Goal: Information Seeking & Learning: Learn about a topic

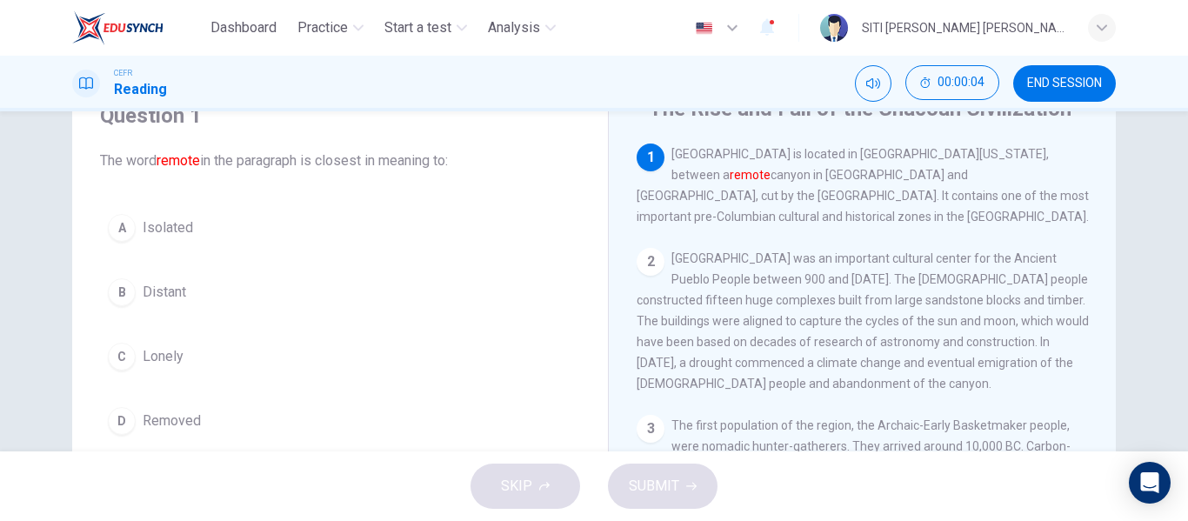
scroll to position [78, 0]
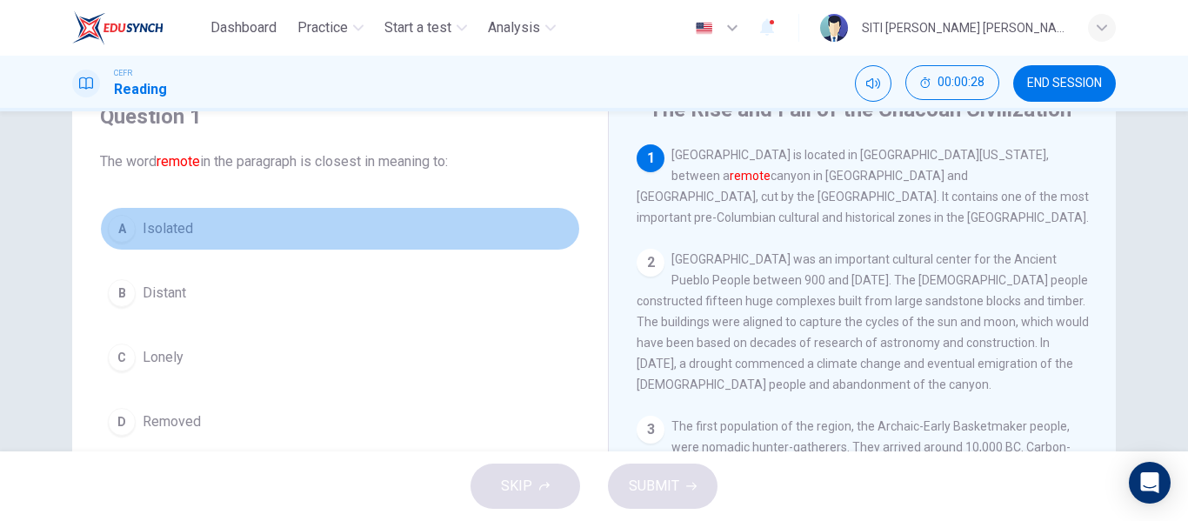
click at [172, 209] on button "A Isolated" at bounding box center [340, 228] width 480 height 43
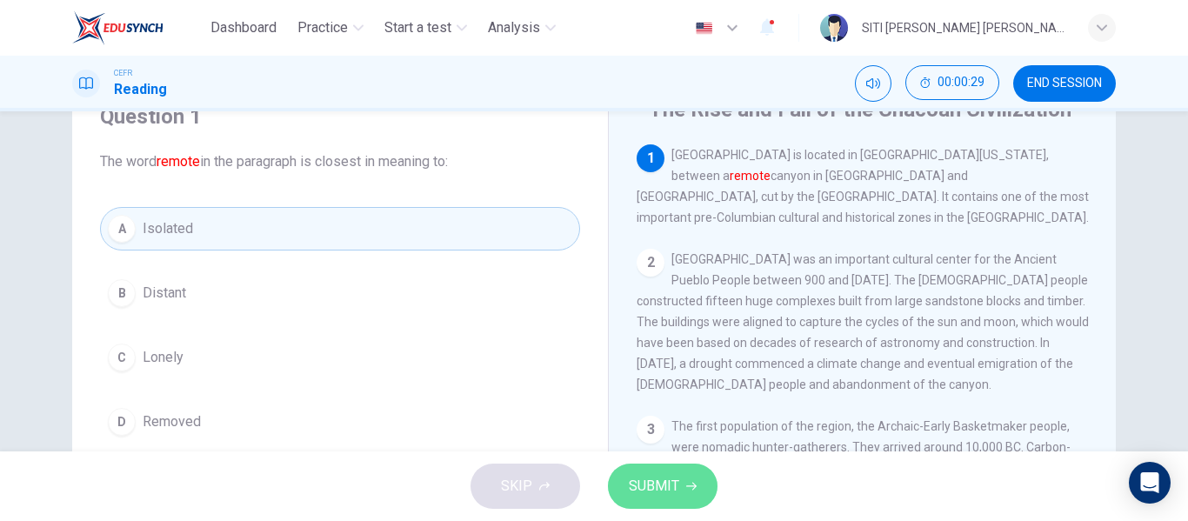
click at [676, 492] on span "SUBMIT" at bounding box center [654, 486] width 50 height 24
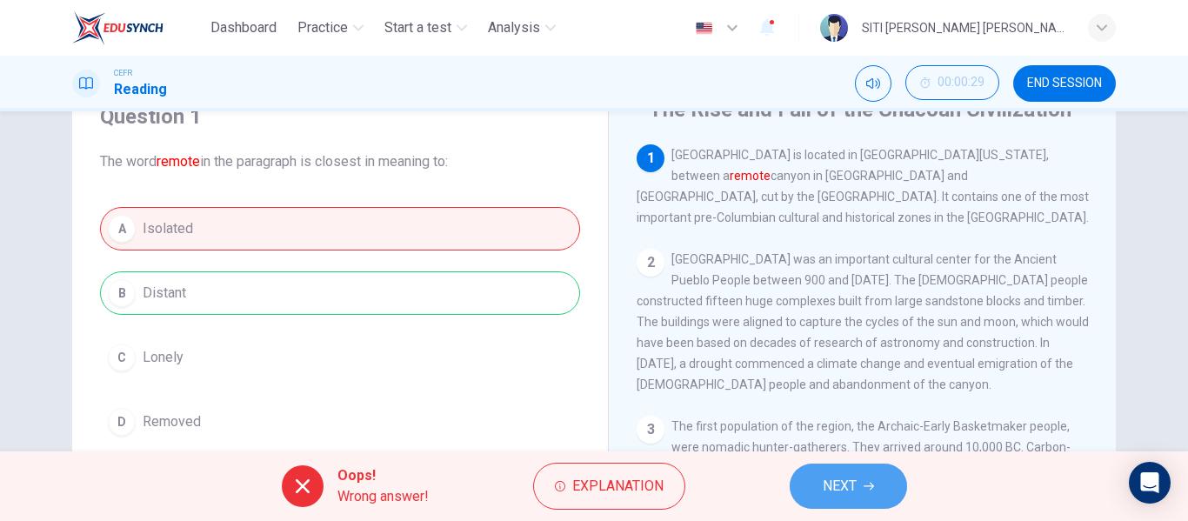
click at [855, 494] on span "NEXT" at bounding box center [840, 486] width 34 height 24
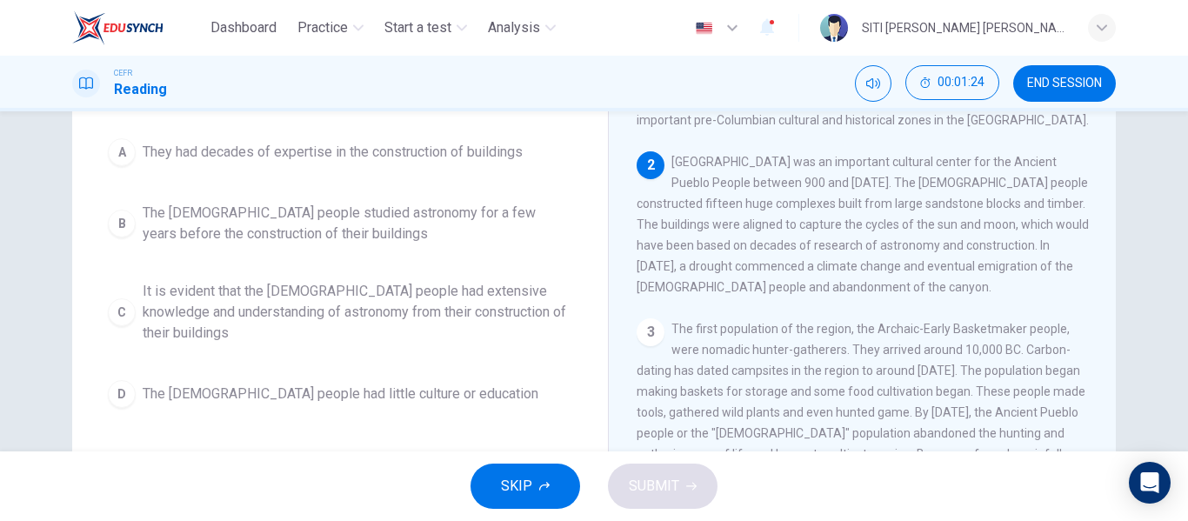
scroll to position [177, 0]
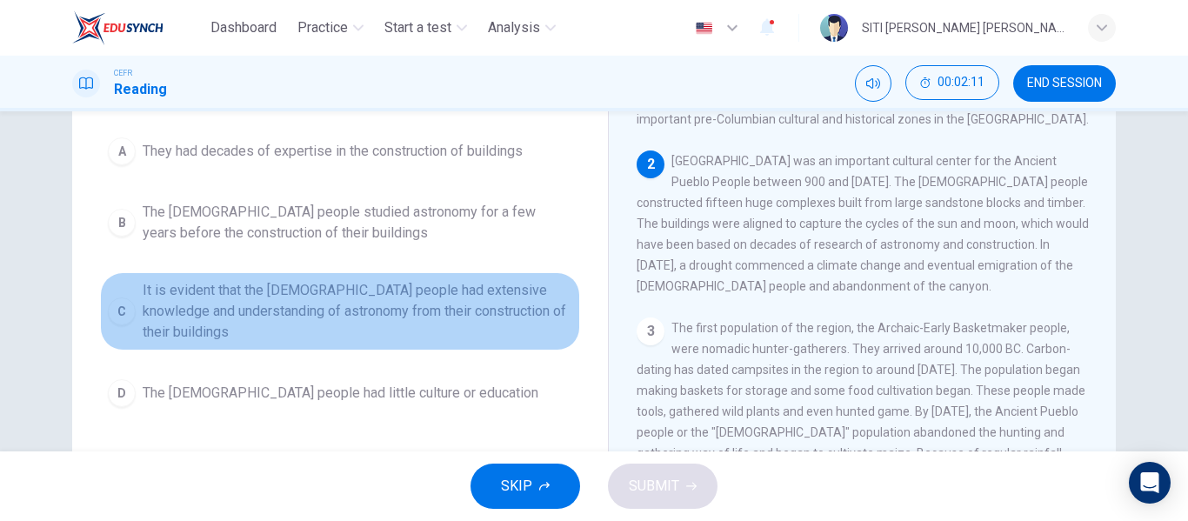
click at [265, 301] on span "It is evident that the [DEMOGRAPHIC_DATA] people had extensive knowledge and un…" at bounding box center [358, 311] width 430 height 63
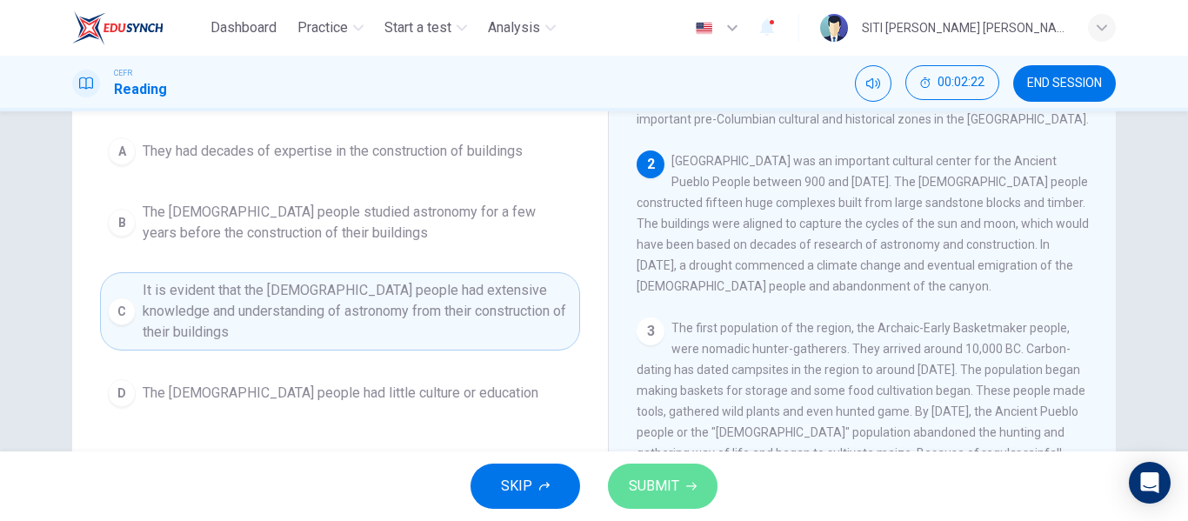
click at [647, 482] on span "SUBMIT" at bounding box center [654, 486] width 50 height 24
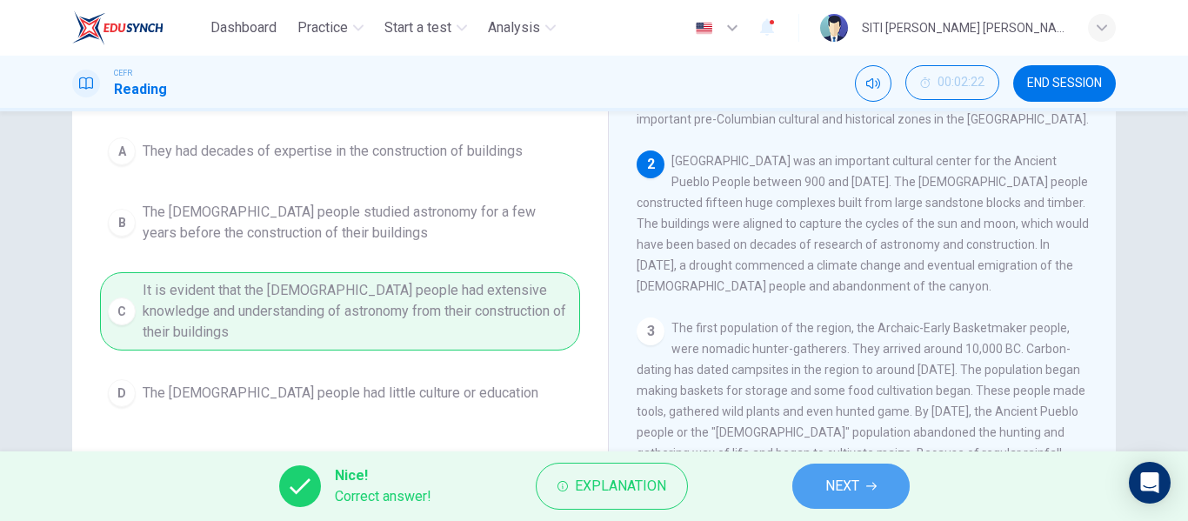
click at [841, 482] on span "NEXT" at bounding box center [843, 486] width 34 height 24
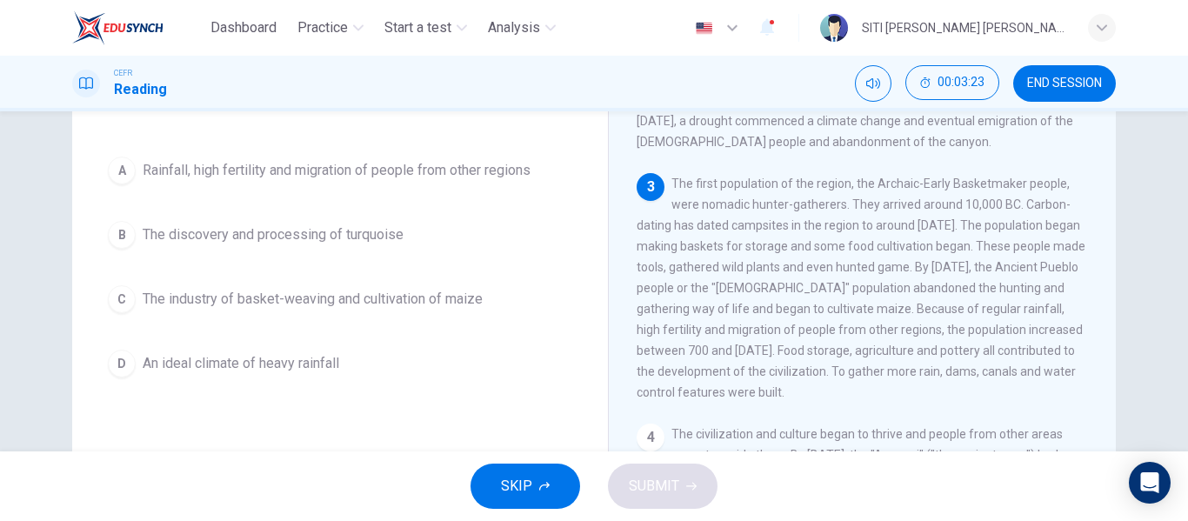
scroll to position [164, 0]
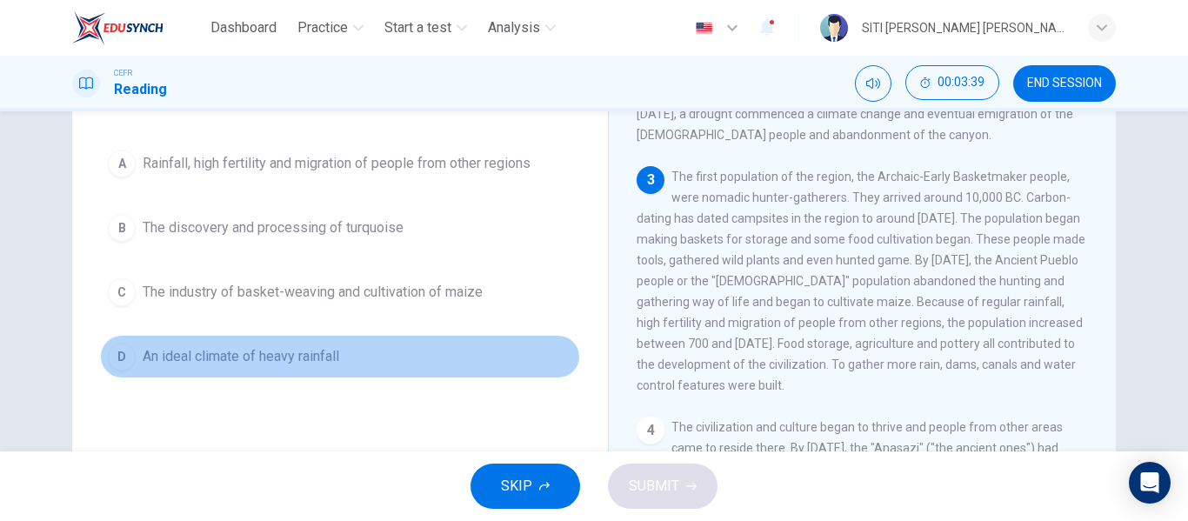
click at [397, 350] on button "D An ideal climate of heavy rainfall" at bounding box center [340, 356] width 480 height 43
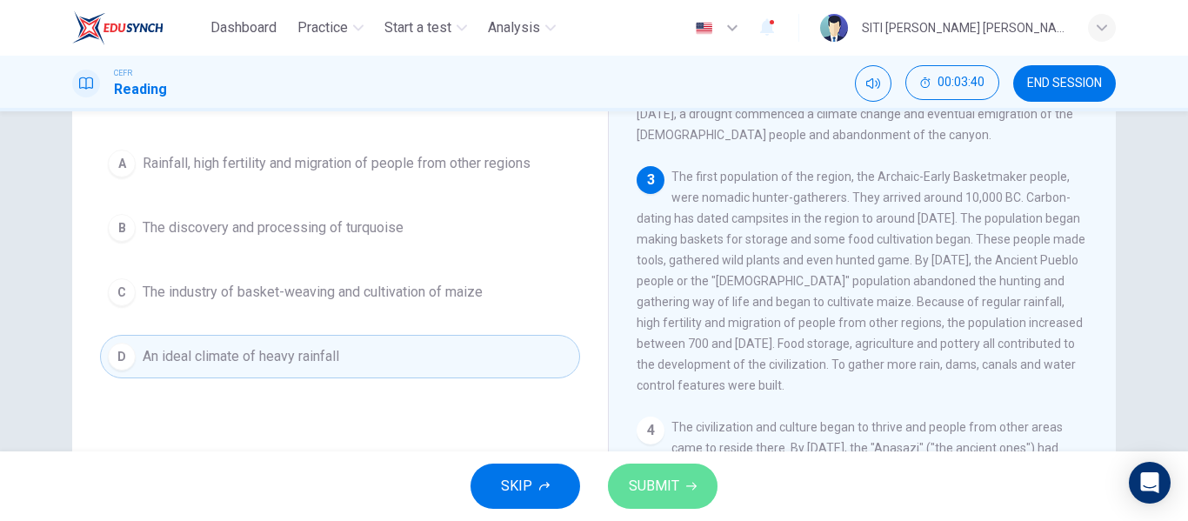
click at [650, 486] on span "SUBMIT" at bounding box center [654, 486] width 50 height 24
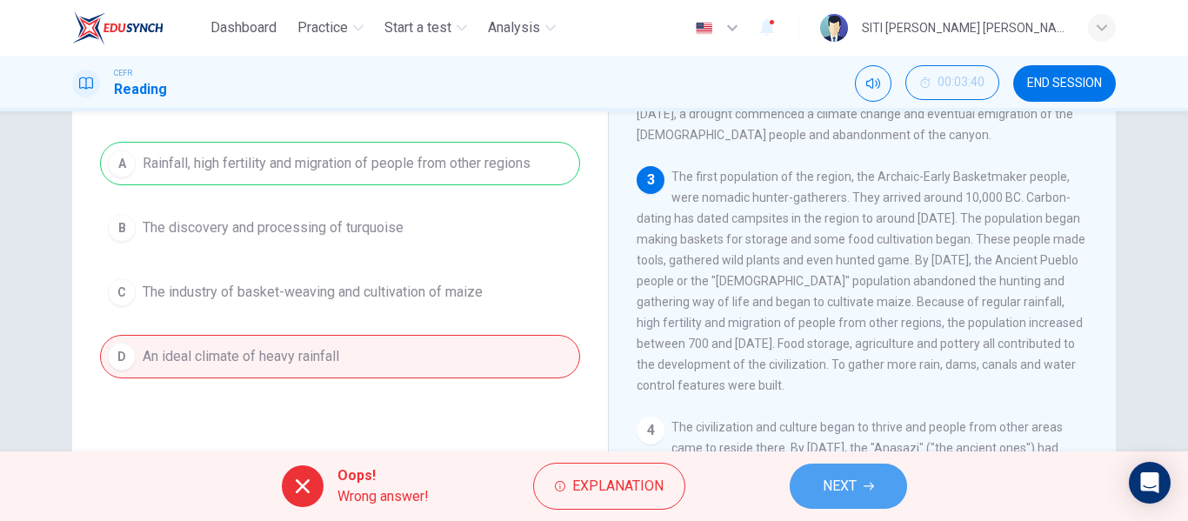
click at [861, 503] on button "NEXT" at bounding box center [848, 486] width 117 height 45
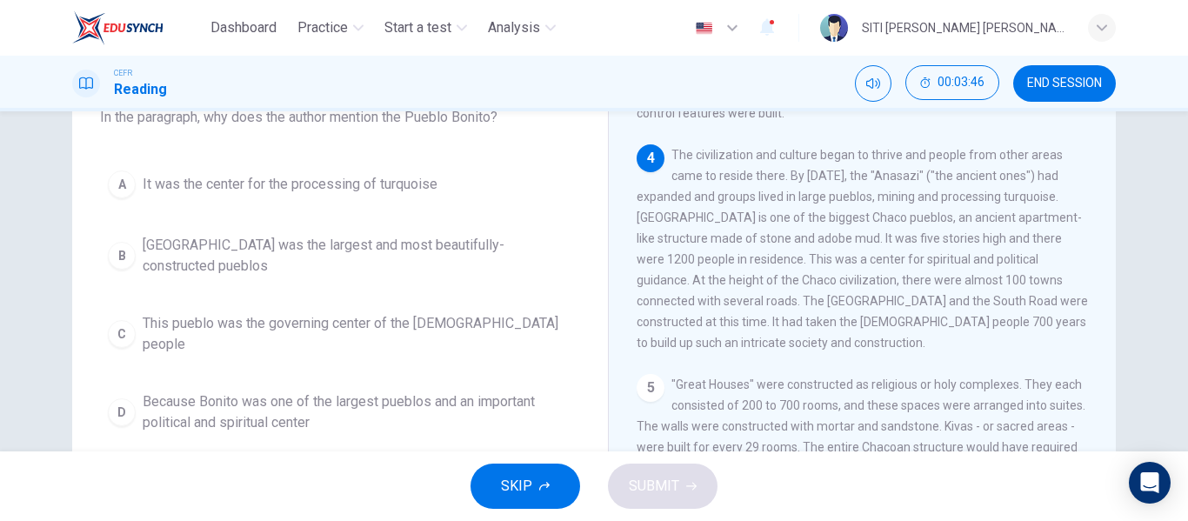
scroll to position [122, 0]
click at [1047, 86] on span "END SESSION" at bounding box center [1064, 84] width 75 height 14
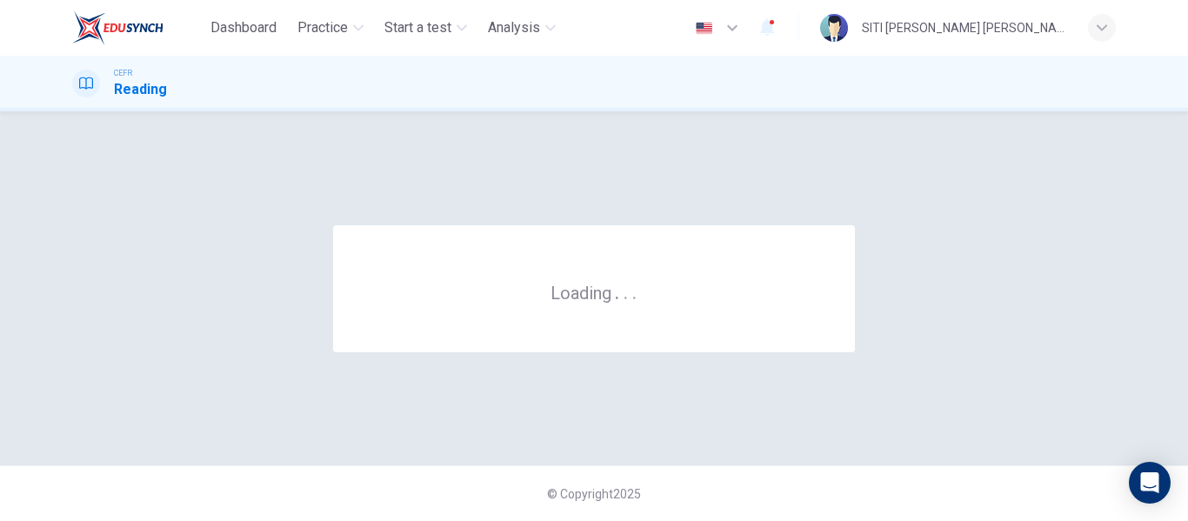
scroll to position [0, 0]
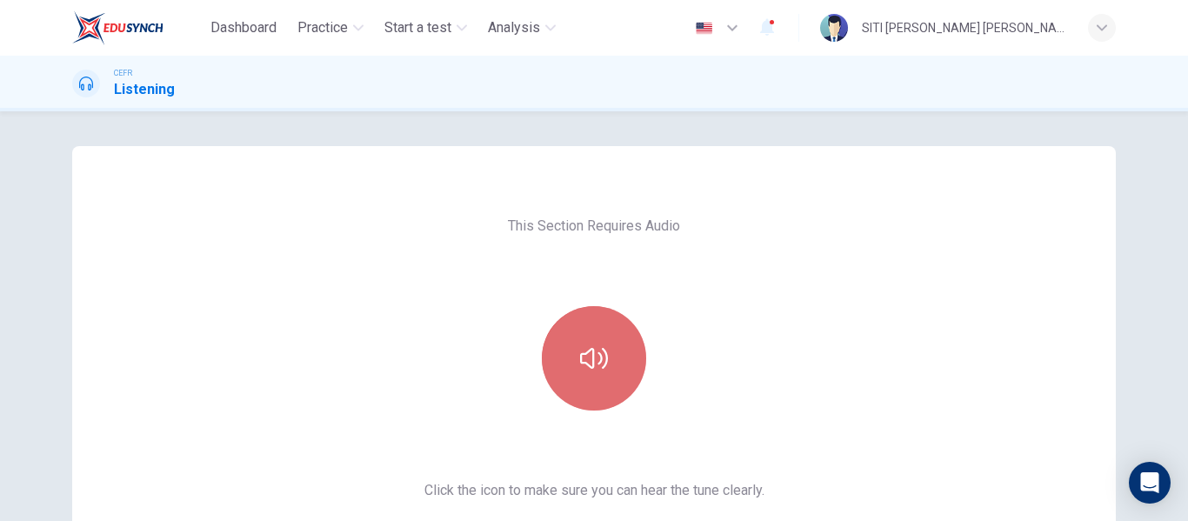
click at [579, 340] on button "button" at bounding box center [594, 358] width 104 height 104
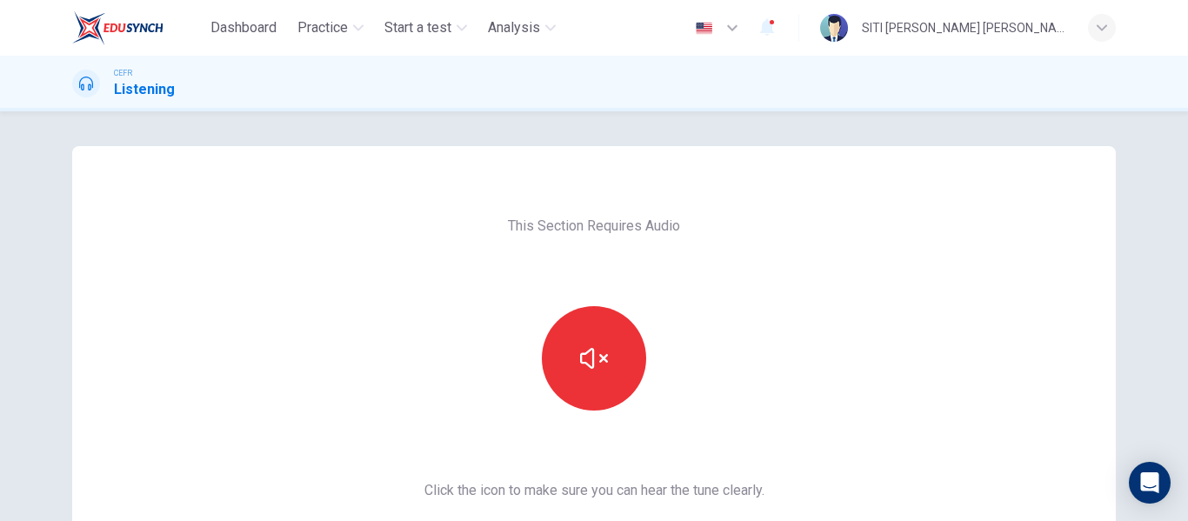
click at [578, 306] on div at bounding box center [594, 358] width 188 height 104
click at [587, 344] on button "button" at bounding box center [594, 358] width 104 height 104
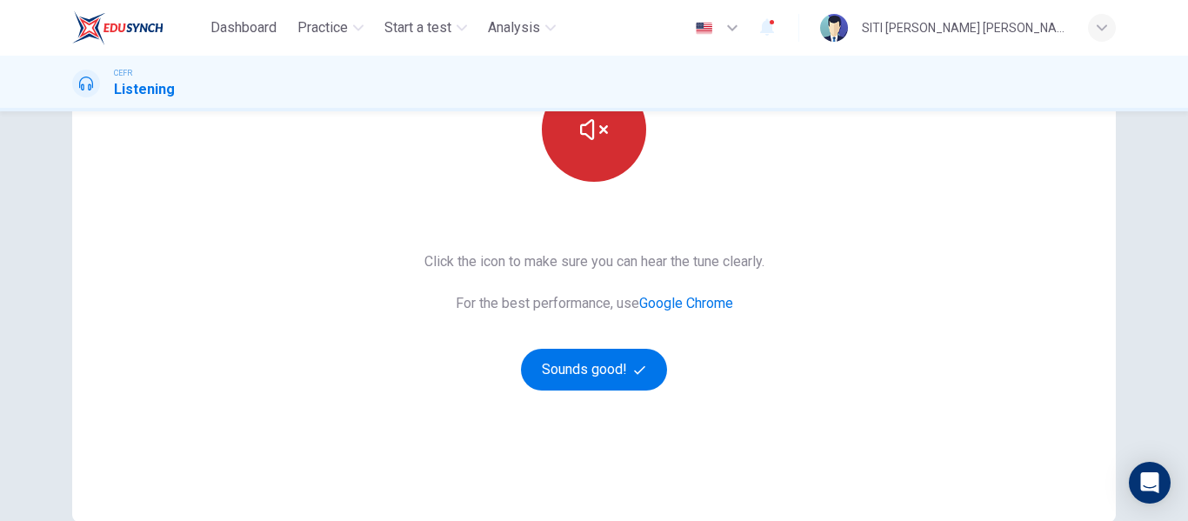
scroll to position [236, 0]
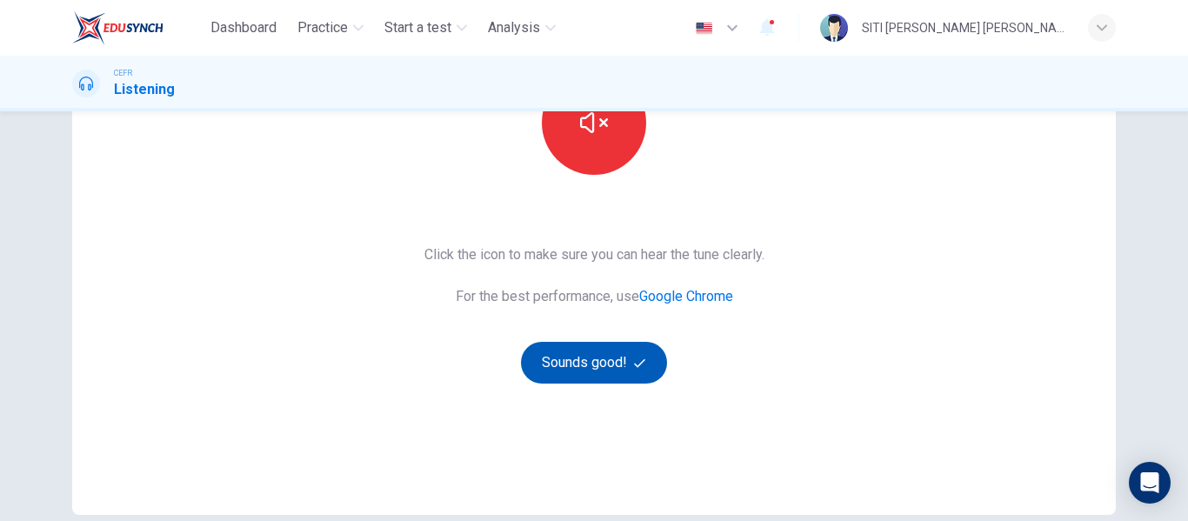
click at [593, 364] on button "Sounds good!" at bounding box center [594, 363] width 146 height 42
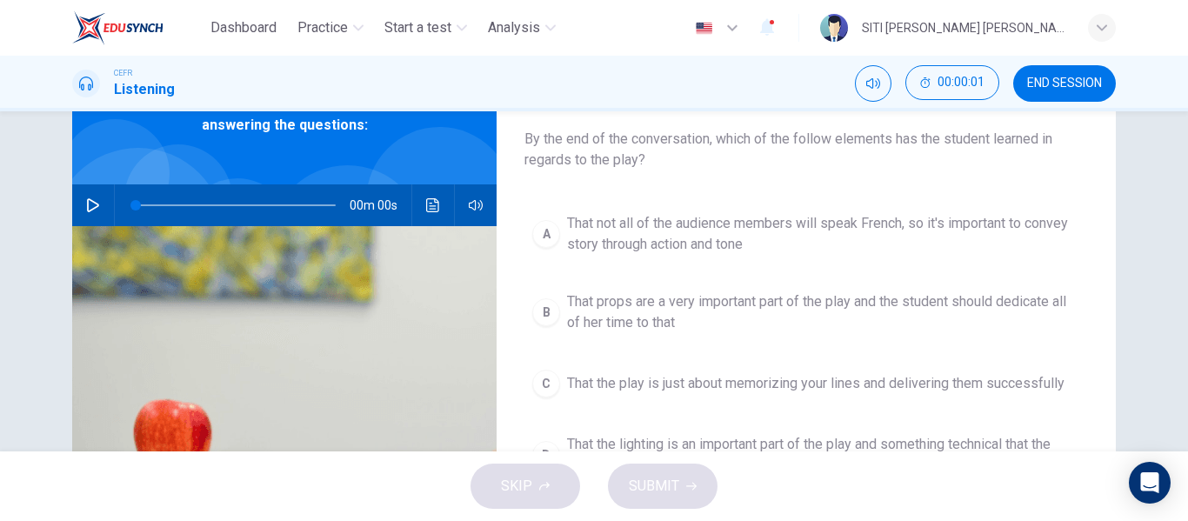
scroll to position [99, 0]
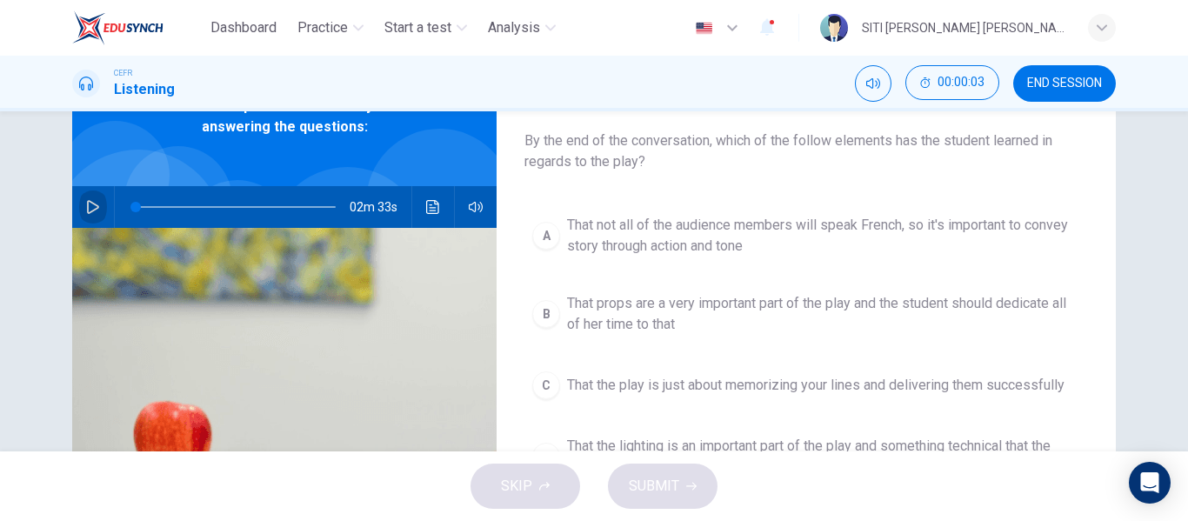
click at [86, 208] on icon "button" at bounding box center [93, 207] width 14 height 14
type input "7"
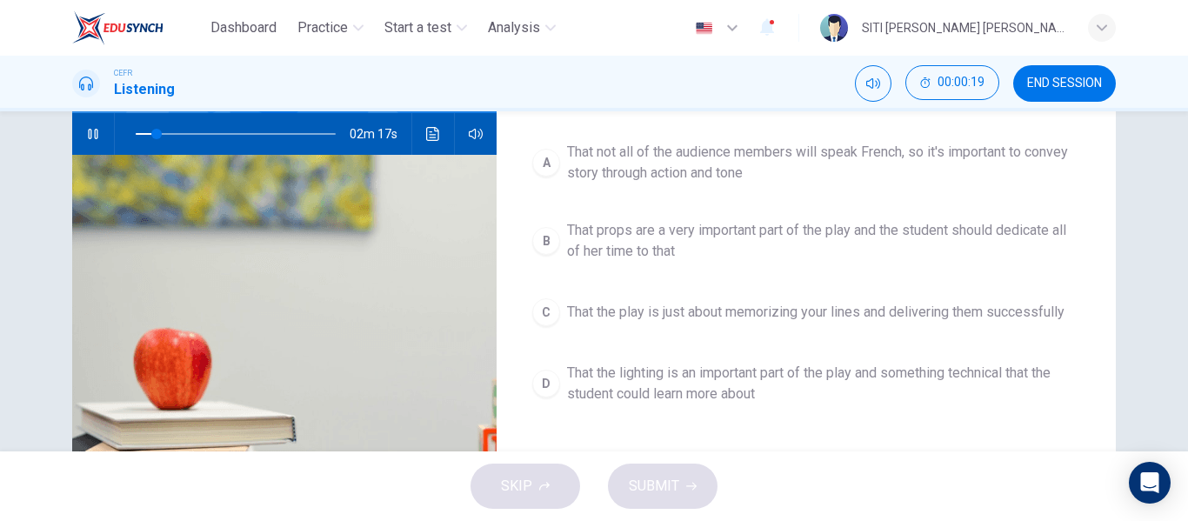
scroll to position [173, 0]
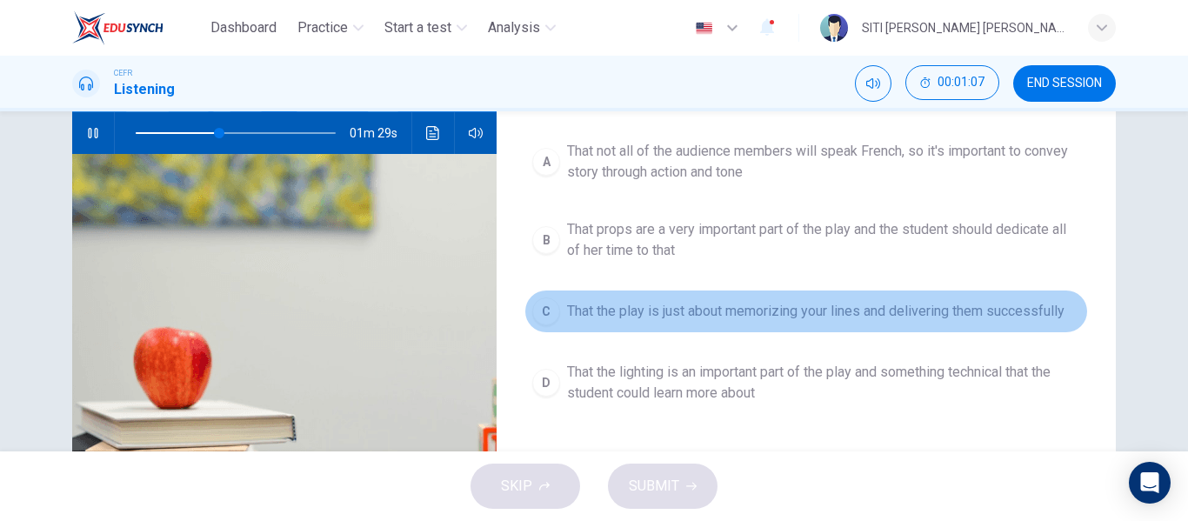
click at [839, 313] on span "That the play is just about memorizing your lines and delivering them successfu…" at bounding box center [816, 311] width 498 height 21
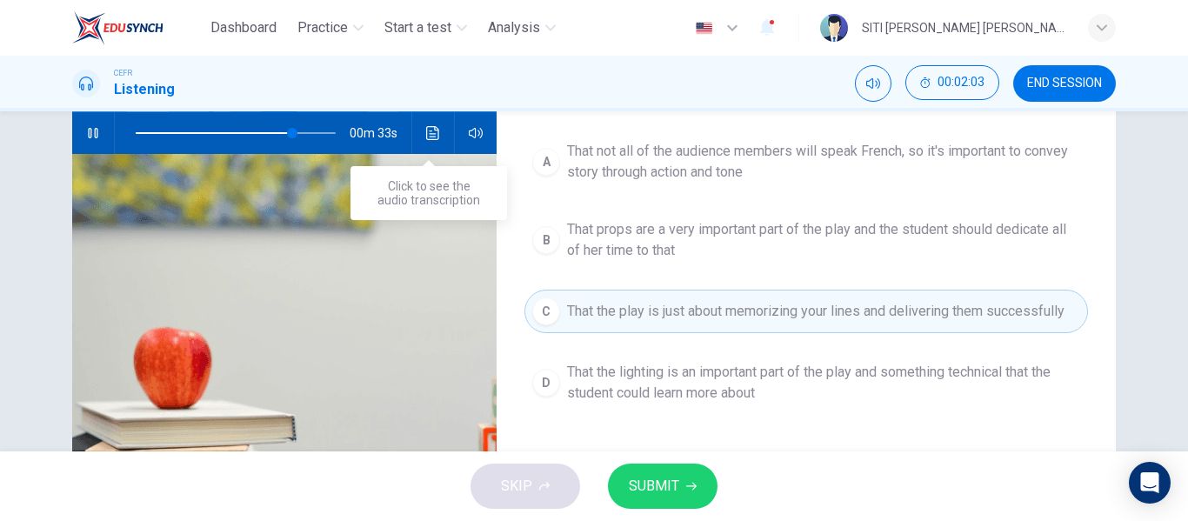
click at [426, 137] on icon "Click to see the audio transcription" at bounding box center [433, 133] width 14 height 14
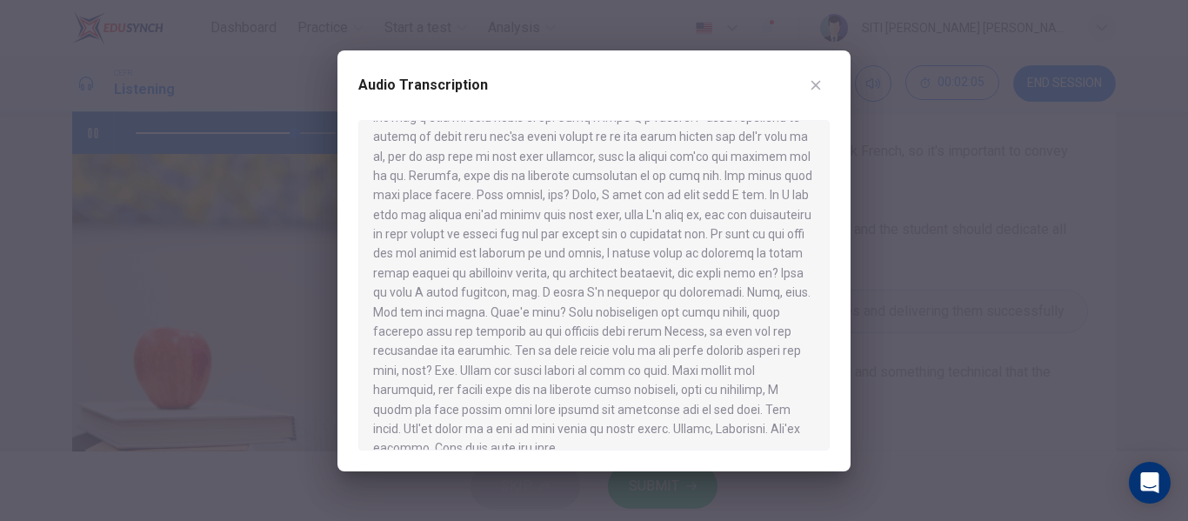
scroll to position [361, 0]
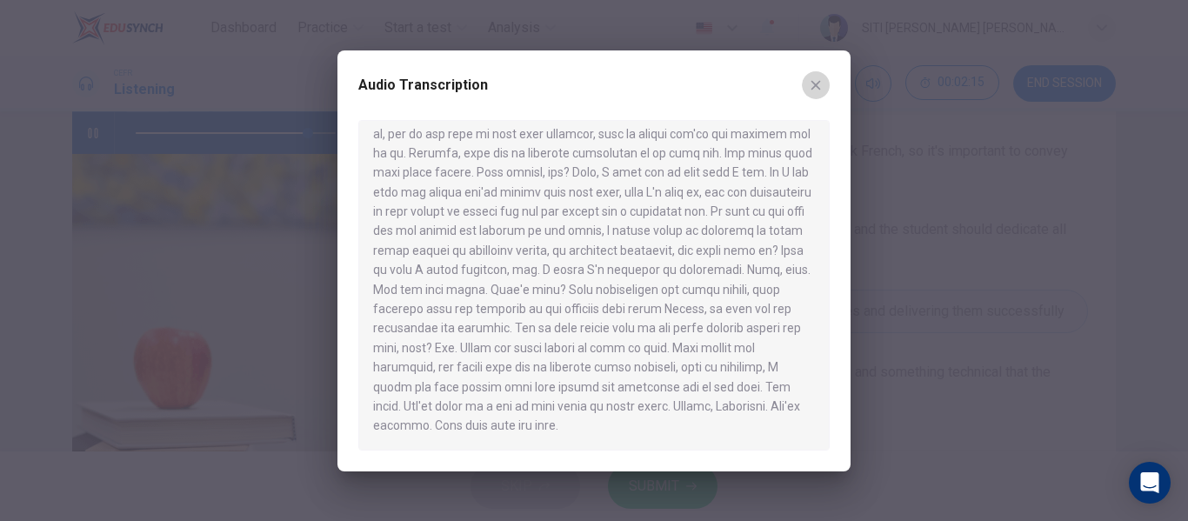
click at [814, 90] on icon "button" at bounding box center [816, 85] width 14 height 14
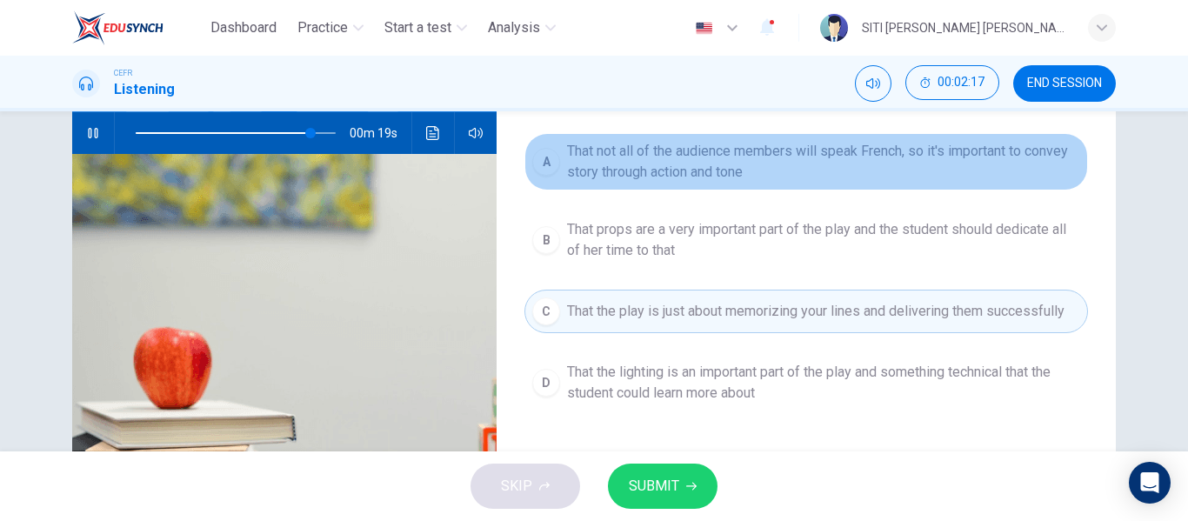
click at [778, 168] on span "That not all of the audience members will speak French, so it's important to co…" at bounding box center [823, 162] width 513 height 42
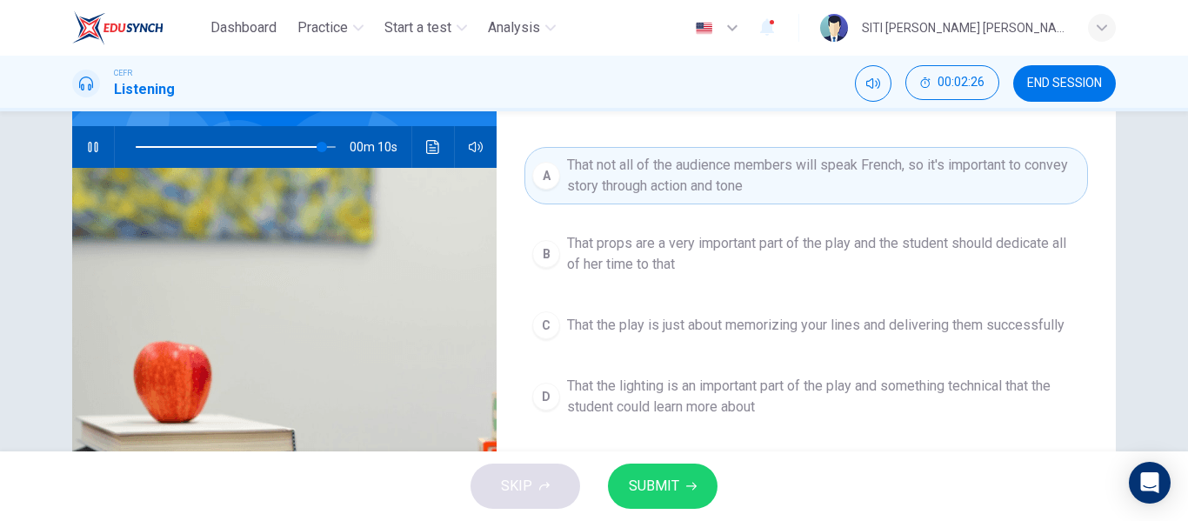
scroll to position [174, 0]
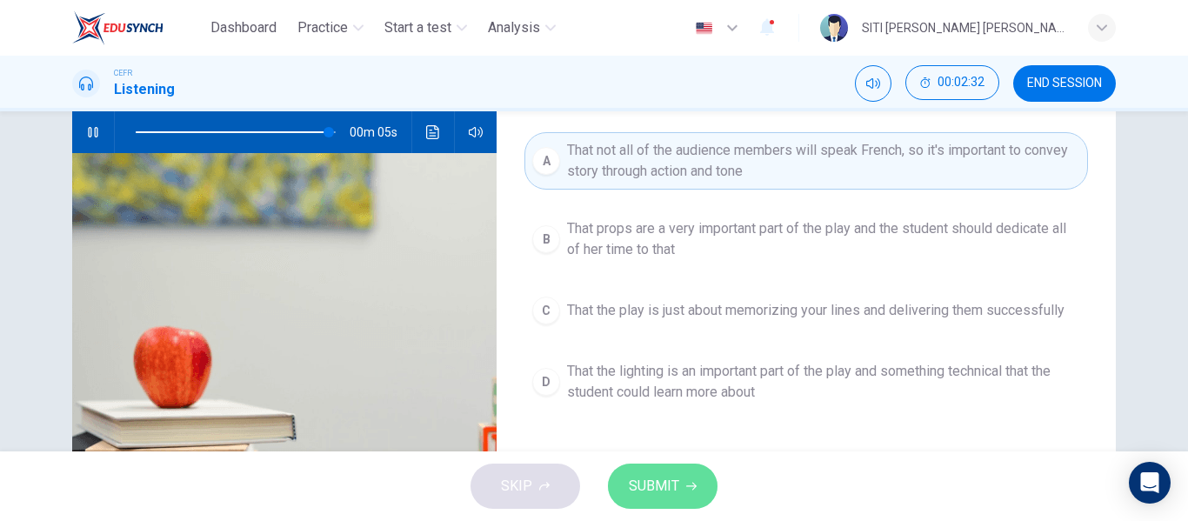
click at [657, 485] on span "SUBMIT" at bounding box center [654, 486] width 50 height 24
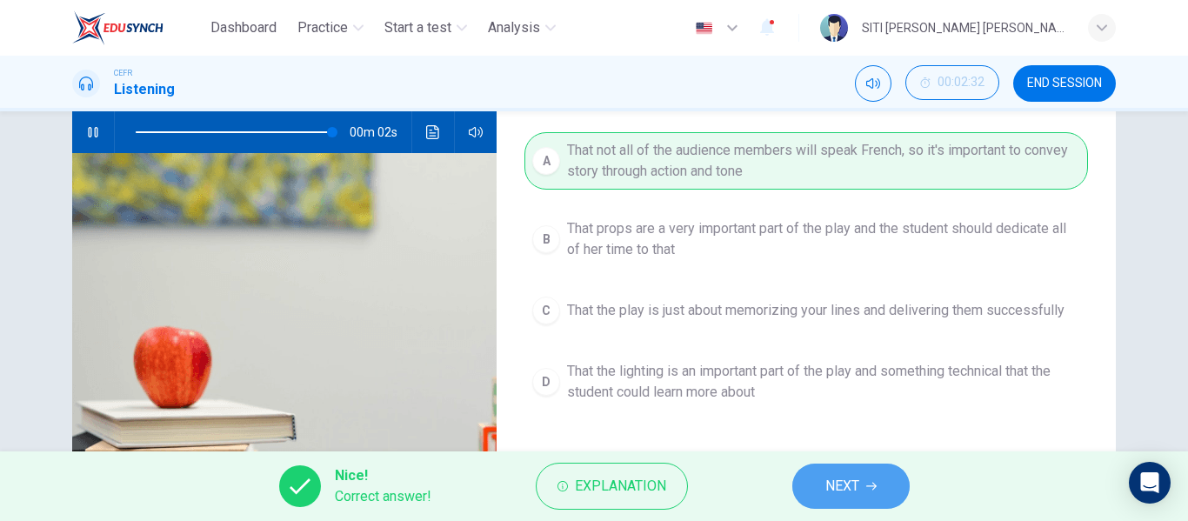
click at [839, 485] on span "NEXT" at bounding box center [843, 486] width 34 height 24
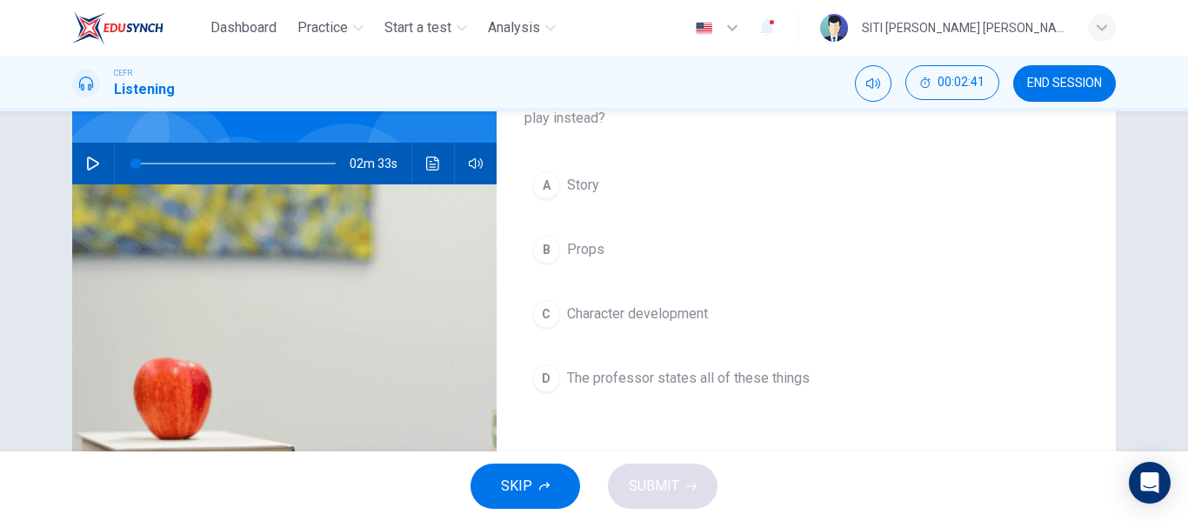
scroll to position [149, 0]
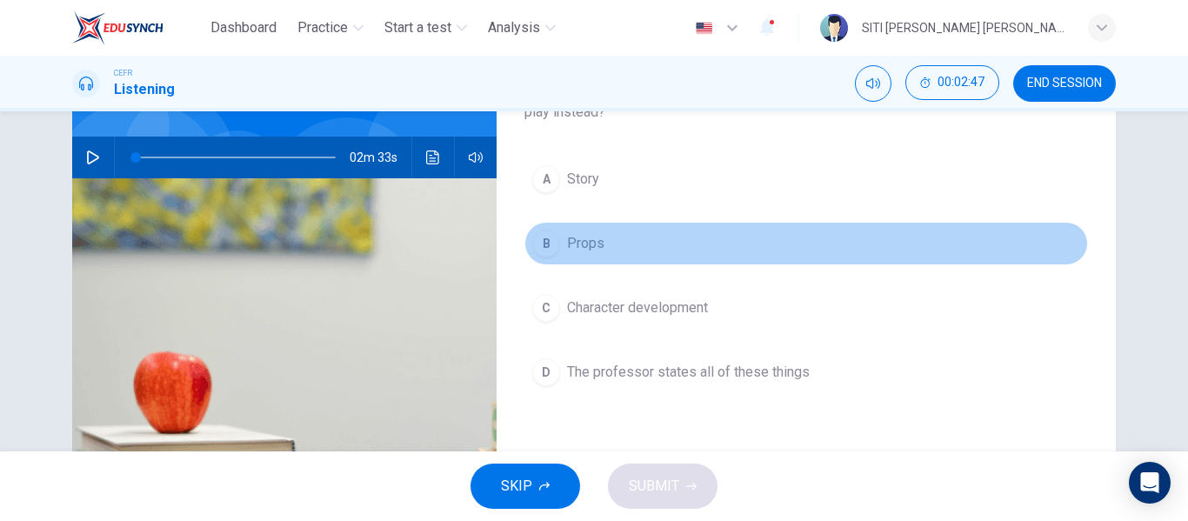
click at [567, 241] on span "Props" at bounding box center [585, 243] width 37 height 21
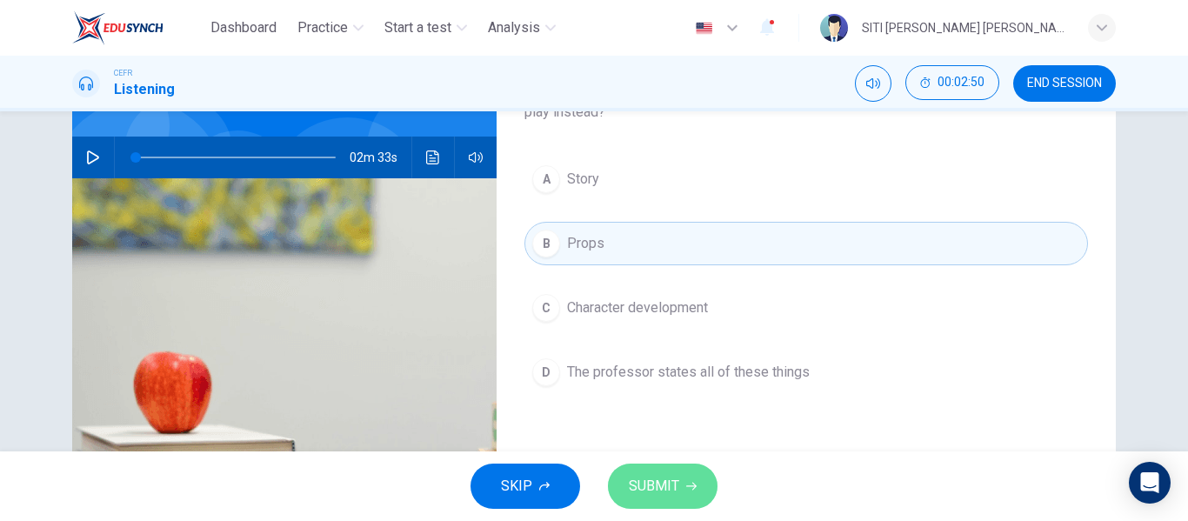
click at [660, 491] on span "SUBMIT" at bounding box center [654, 486] width 50 height 24
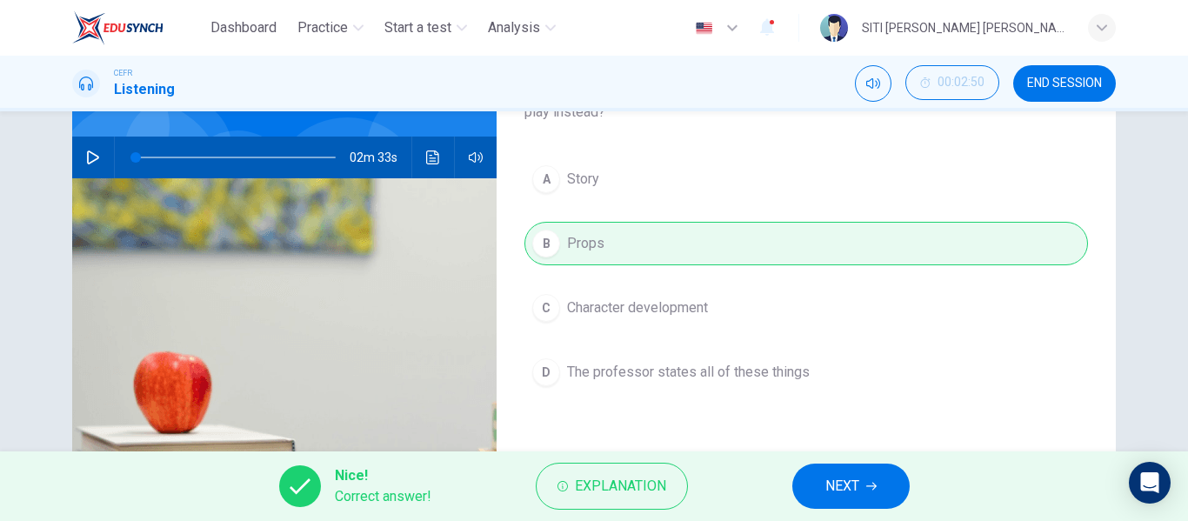
click at [843, 491] on span "NEXT" at bounding box center [843, 486] width 34 height 24
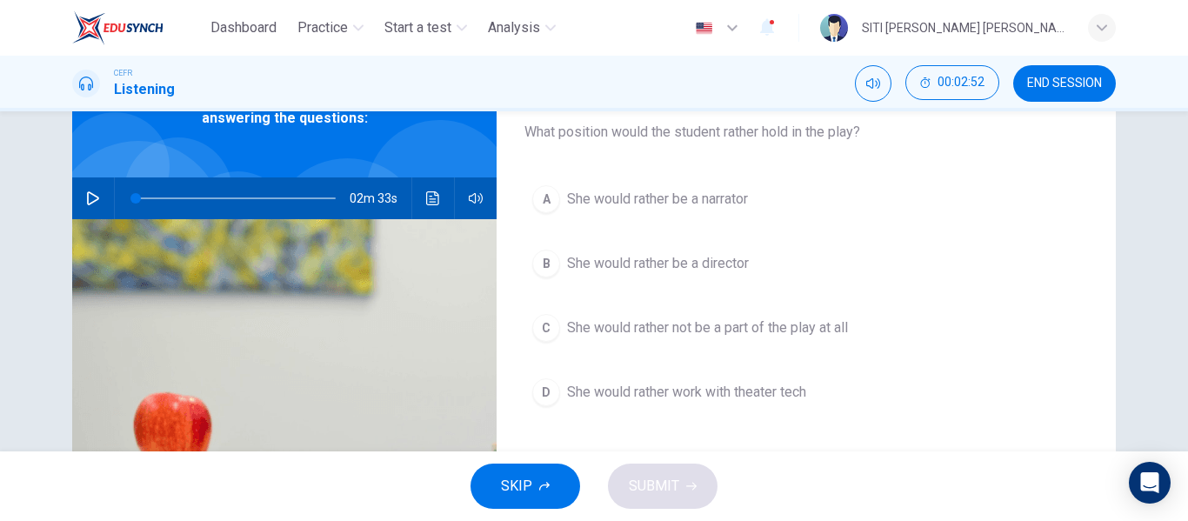
scroll to position [108, 0]
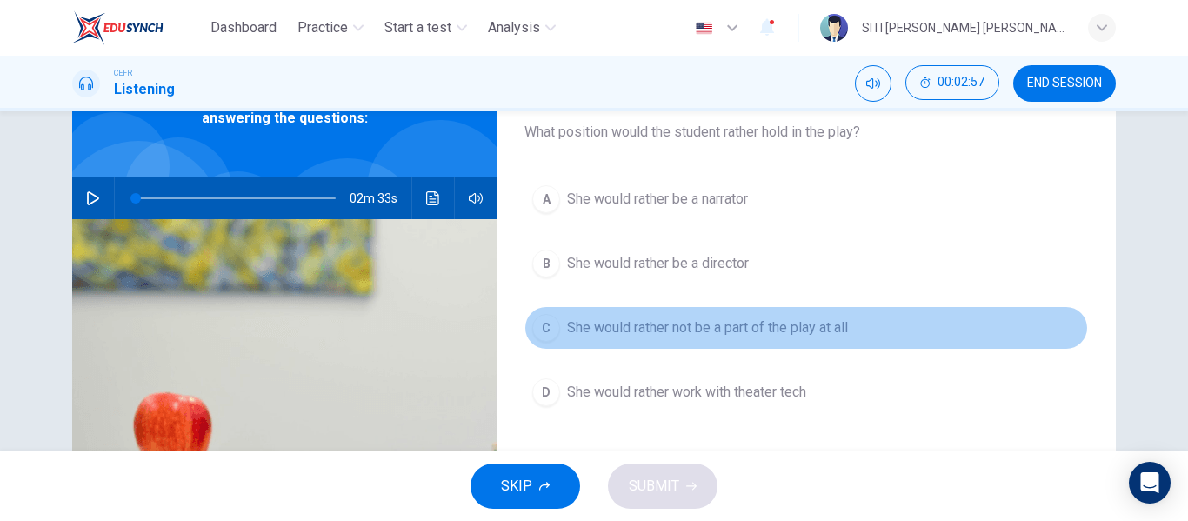
click at [635, 342] on button "C She would rather not be a part of the play at all" at bounding box center [807, 327] width 564 height 43
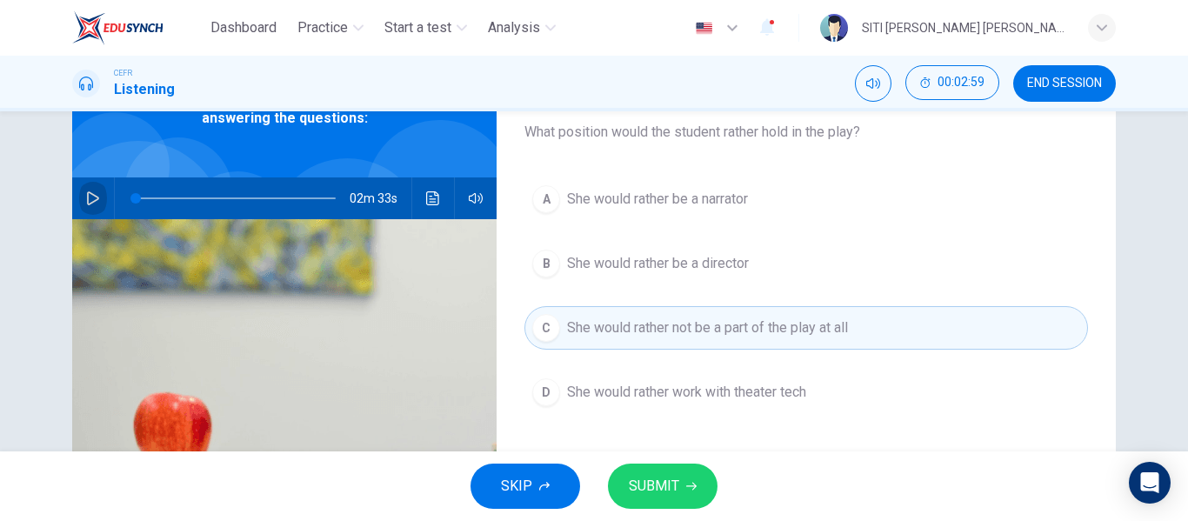
click at [97, 193] on button "button" at bounding box center [93, 198] width 28 height 42
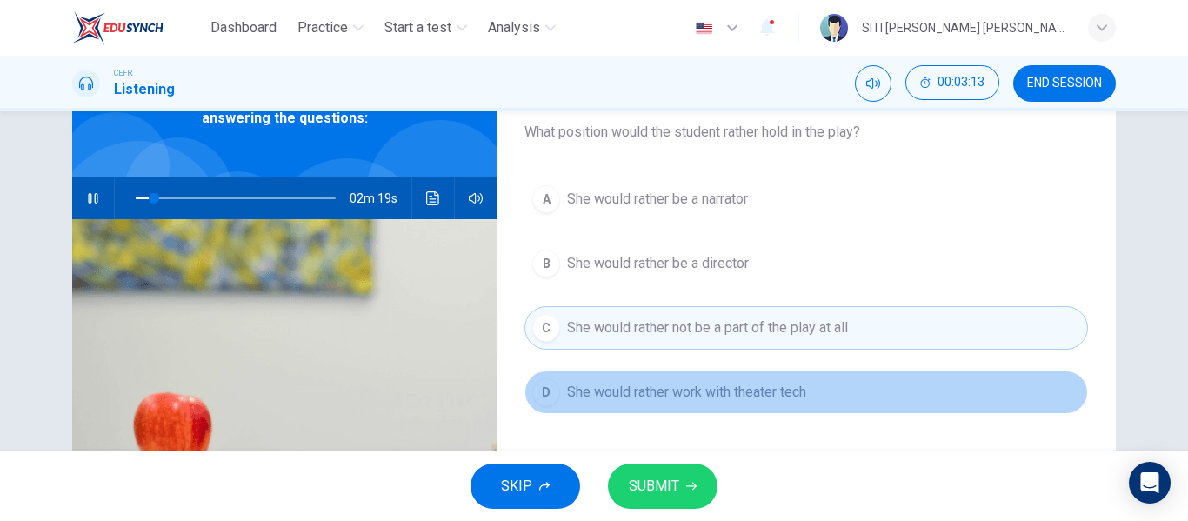
click at [645, 395] on span "She would rather work with theater tech" at bounding box center [686, 392] width 239 height 21
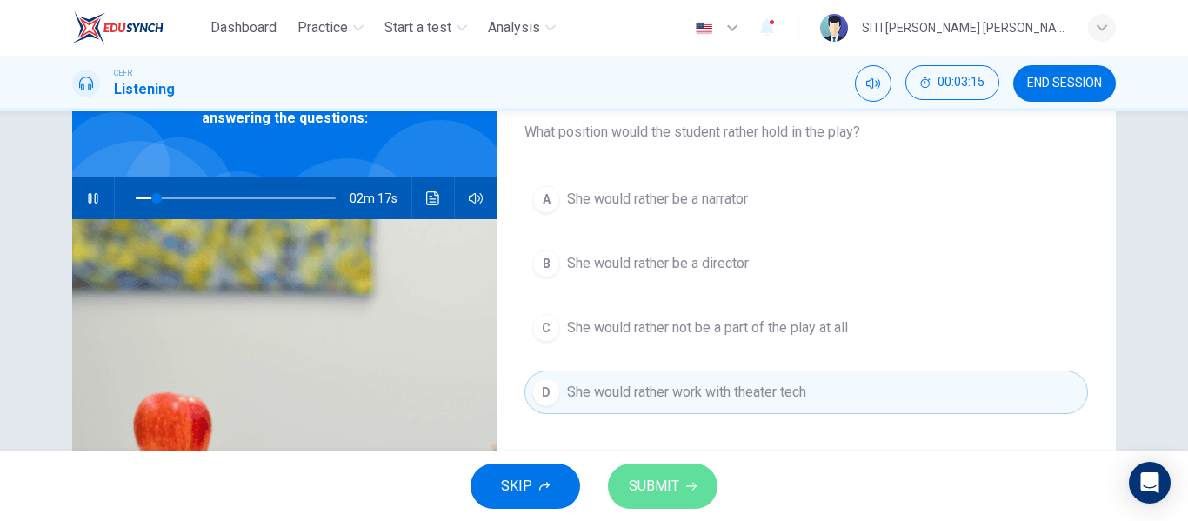
click at [665, 473] on button "SUBMIT" at bounding box center [663, 486] width 110 height 45
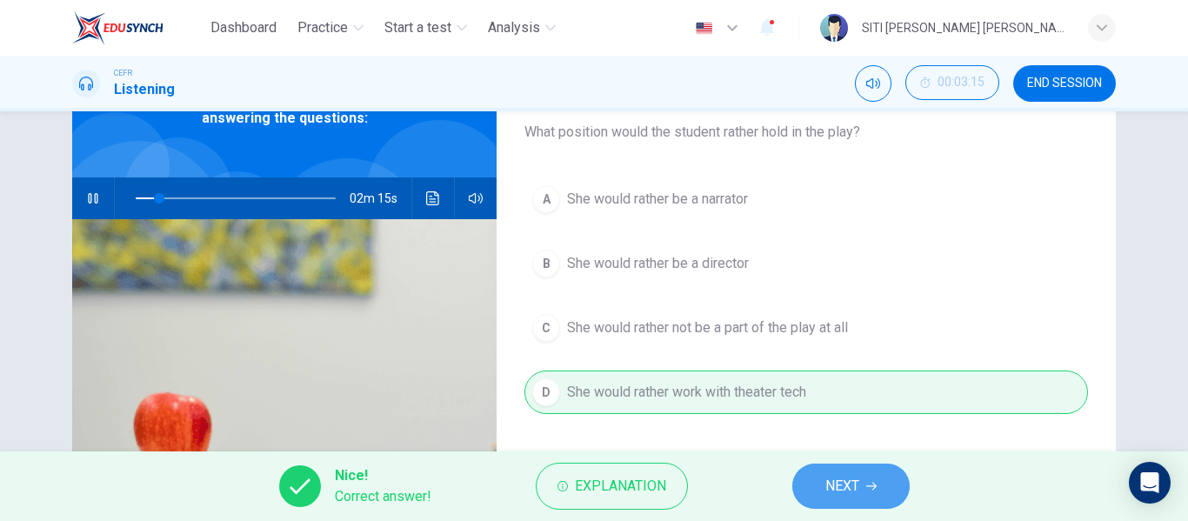
click at [832, 495] on span "NEXT" at bounding box center [843, 486] width 34 height 24
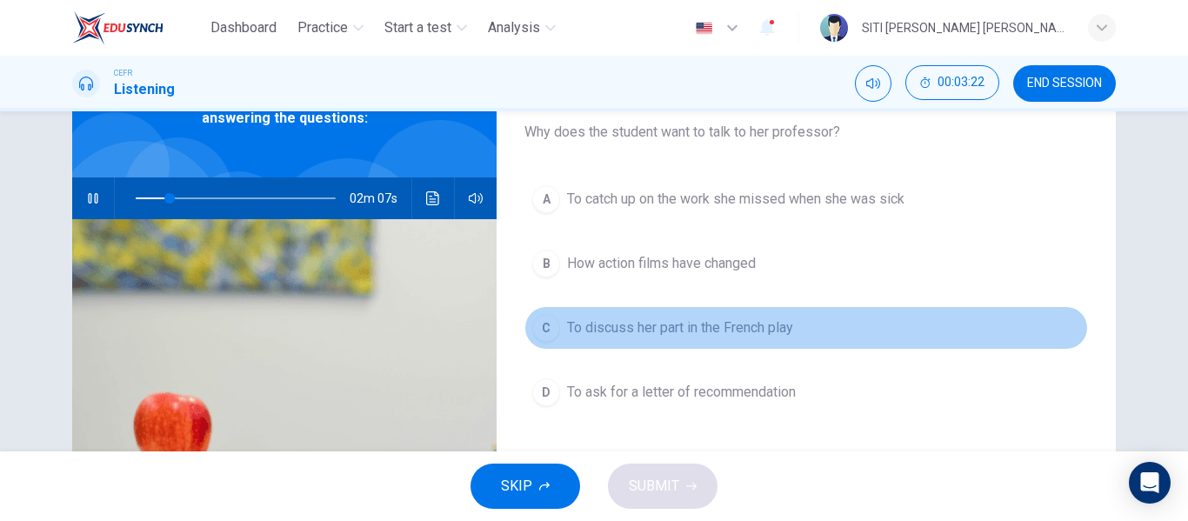
click at [744, 344] on button "C To discuss her part in the French play" at bounding box center [807, 327] width 564 height 43
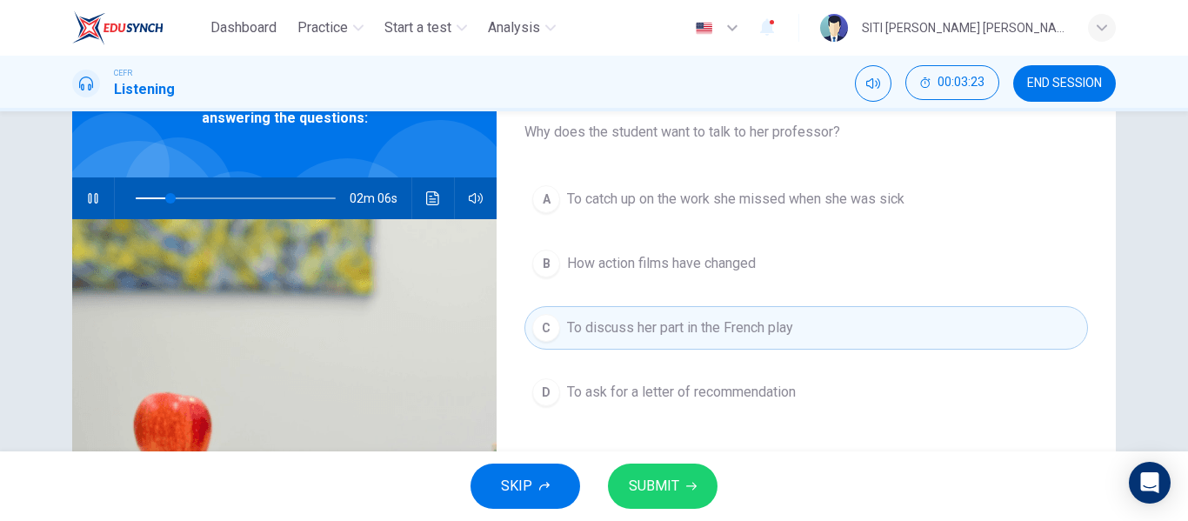
click at [682, 491] on button "SUBMIT" at bounding box center [663, 486] width 110 height 45
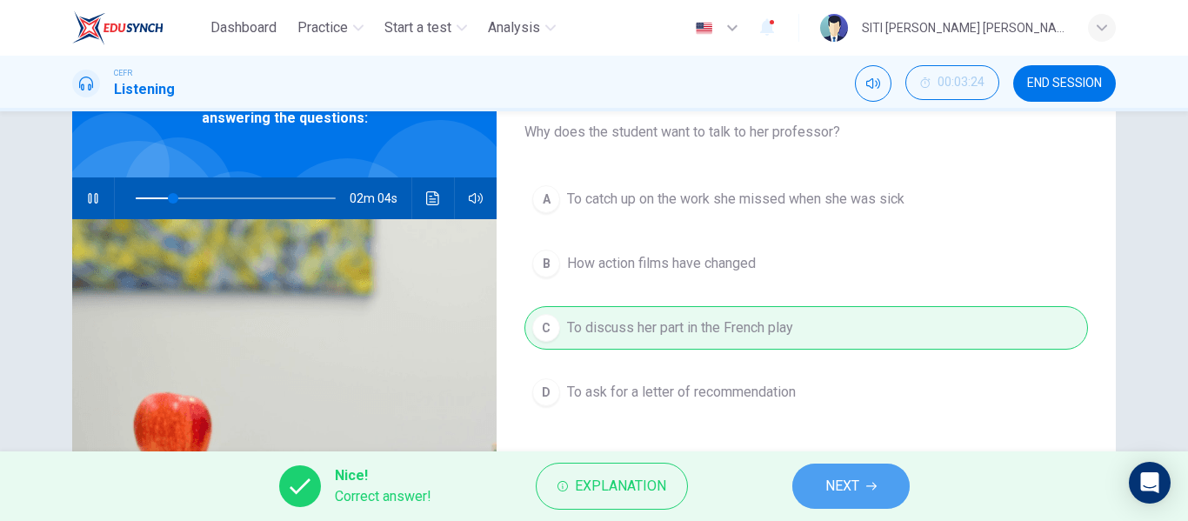
click at [830, 472] on button "NEXT" at bounding box center [850, 486] width 117 height 45
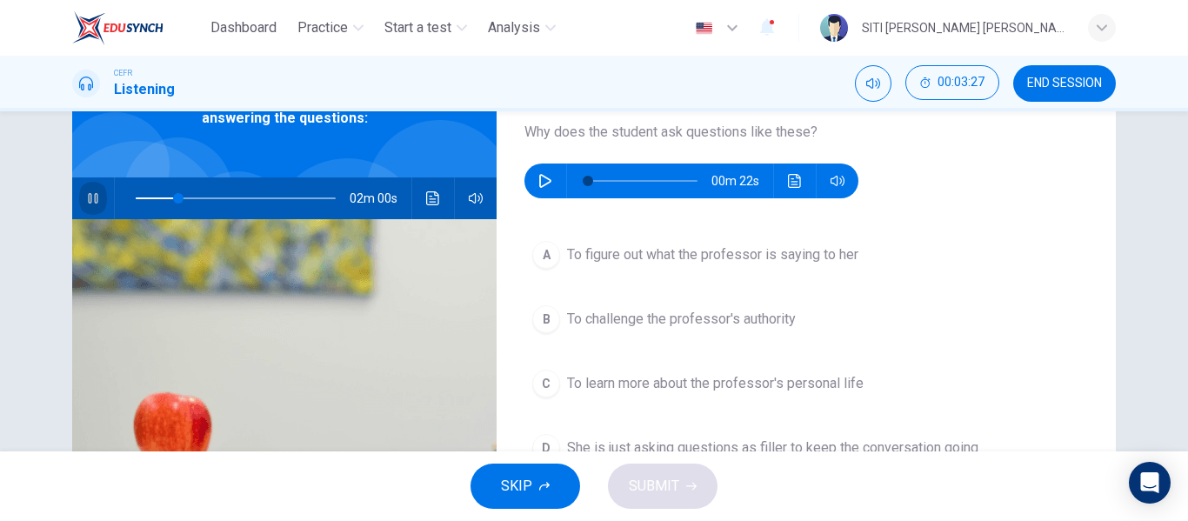
click at [90, 198] on icon "button" at bounding box center [93, 198] width 14 height 14
type input "21"
click at [551, 170] on button "button" at bounding box center [545, 181] width 28 height 35
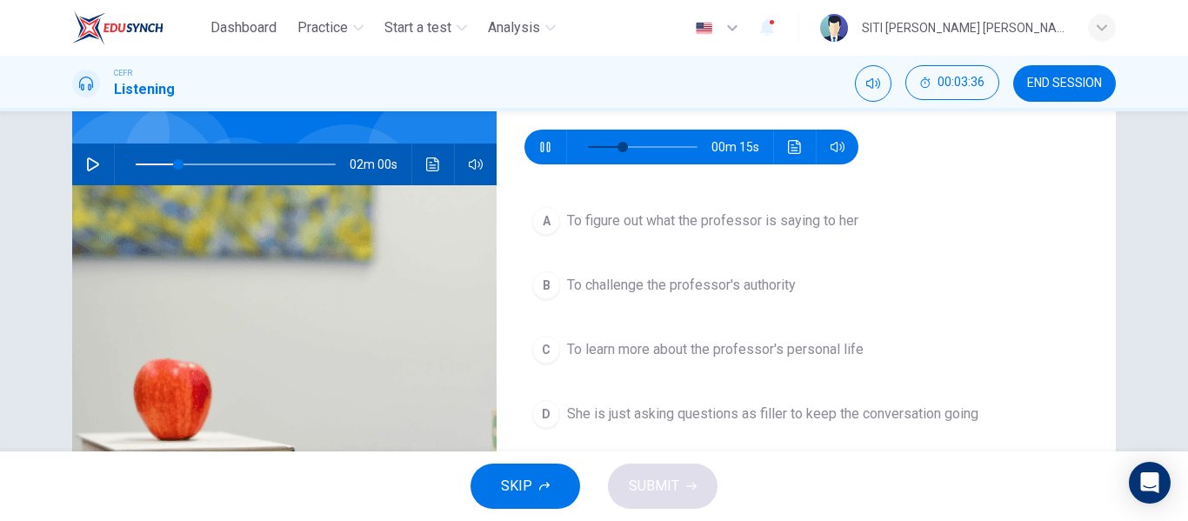
scroll to position [143, 0]
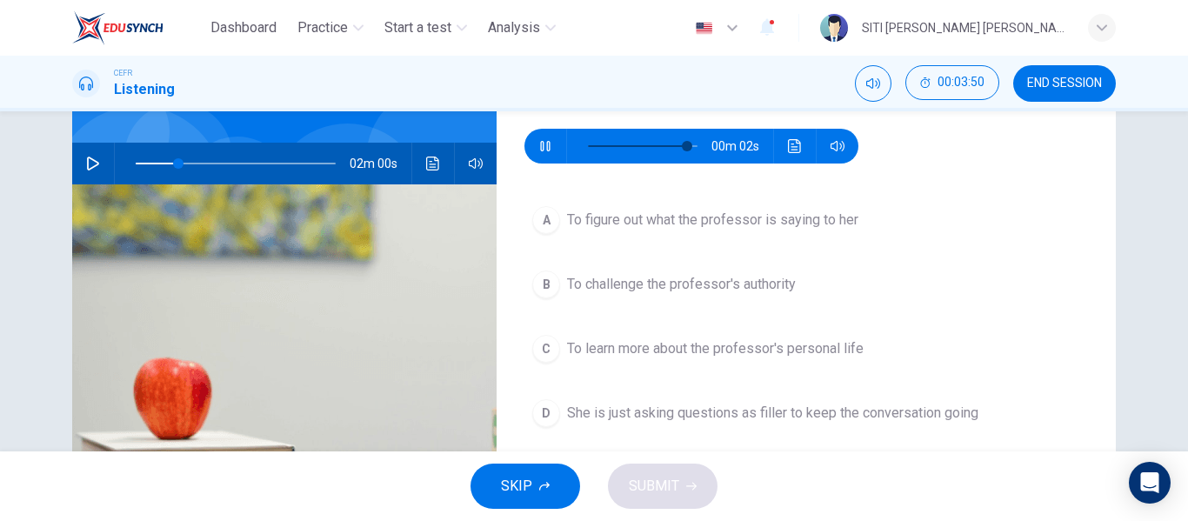
type input "95"
click at [605, 224] on span "To figure out what the professor is saying to her" at bounding box center [712, 220] width 291 height 21
type input "21"
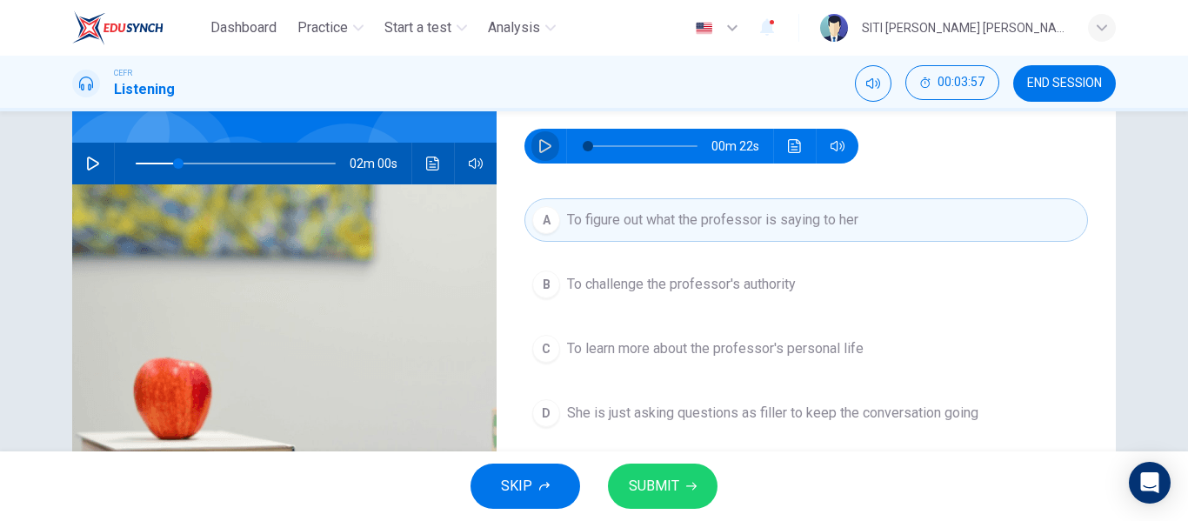
click at [543, 147] on icon "button" at bounding box center [545, 146] width 14 height 14
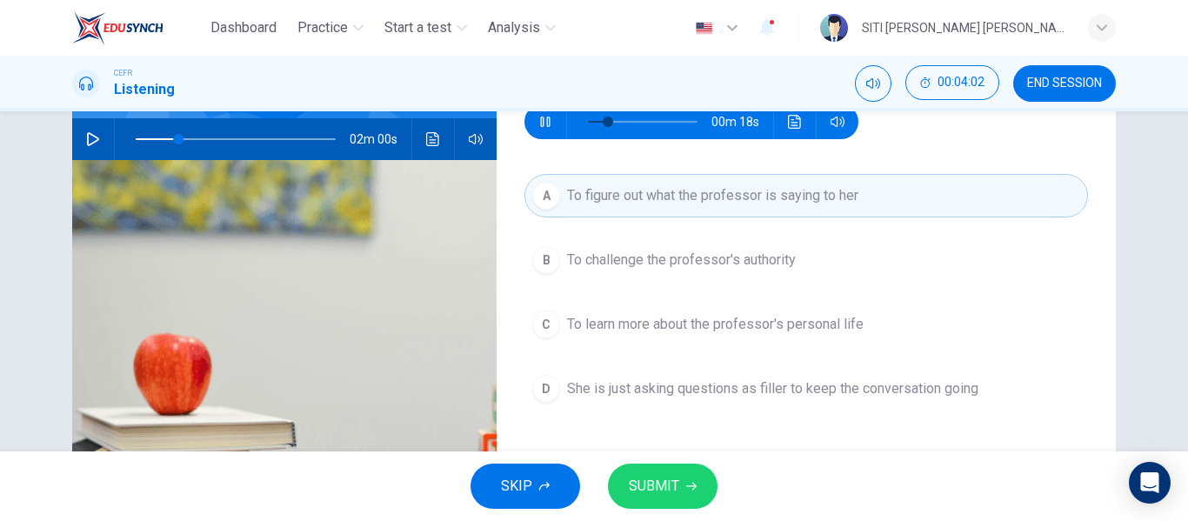
scroll to position [168, 0]
type input "23"
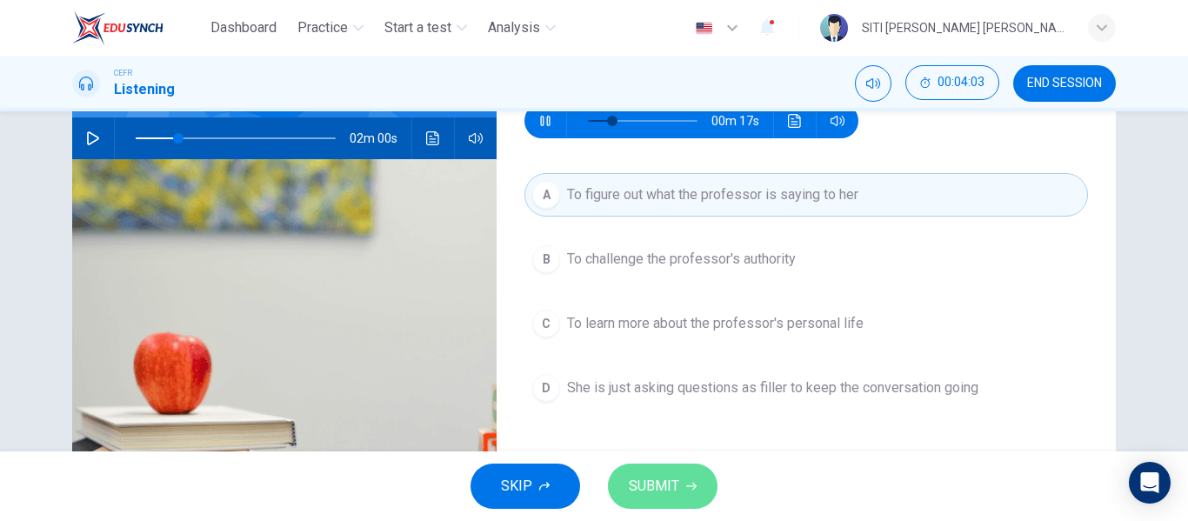
click at [638, 476] on span "SUBMIT" at bounding box center [654, 486] width 50 height 24
type input "21"
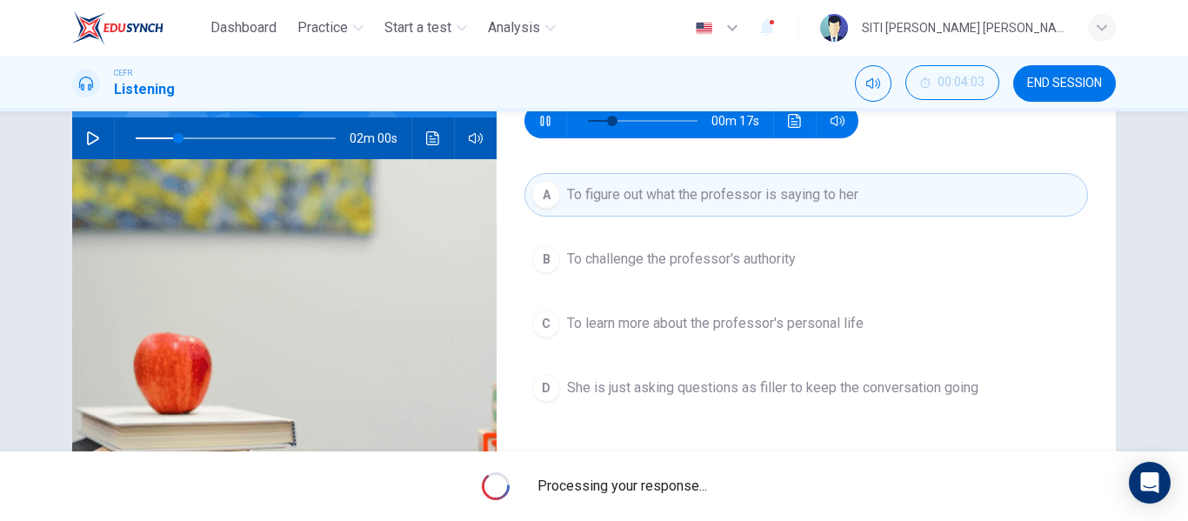
type input "27"
type input "21"
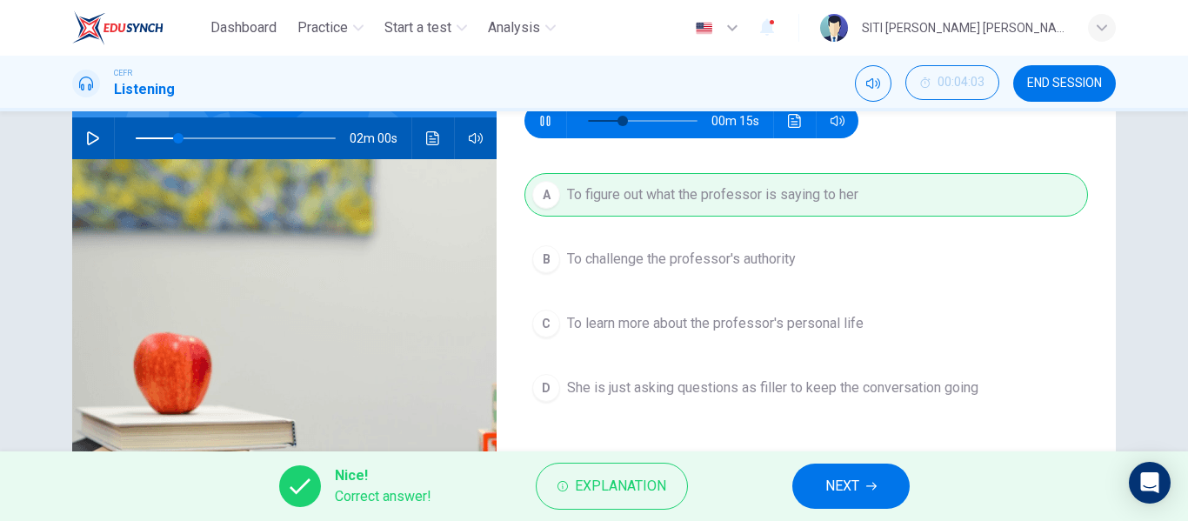
type input "36"
click at [839, 490] on span "NEXT" at bounding box center [843, 486] width 34 height 24
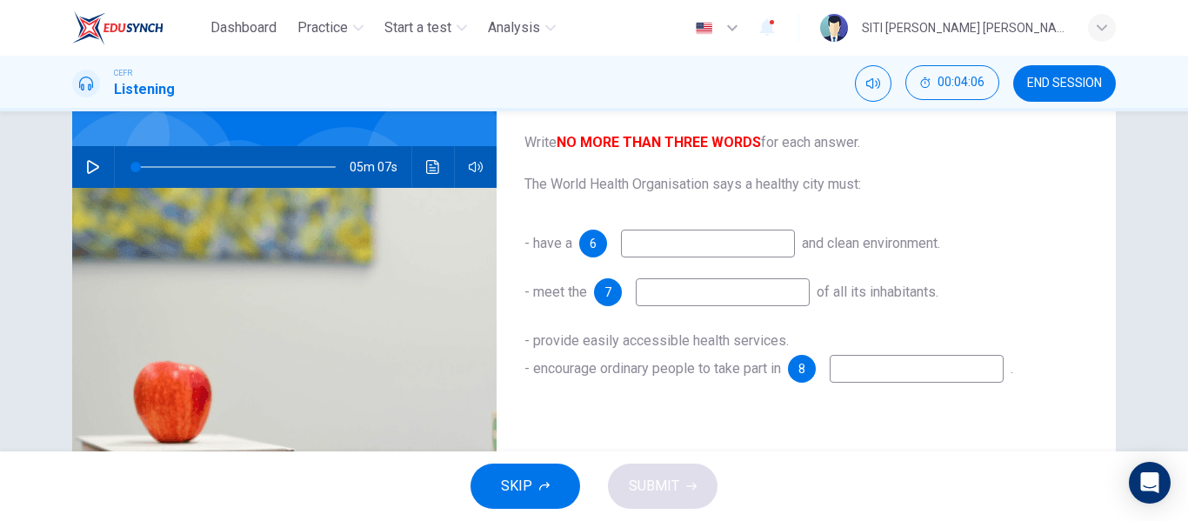
scroll to position [144, 0]
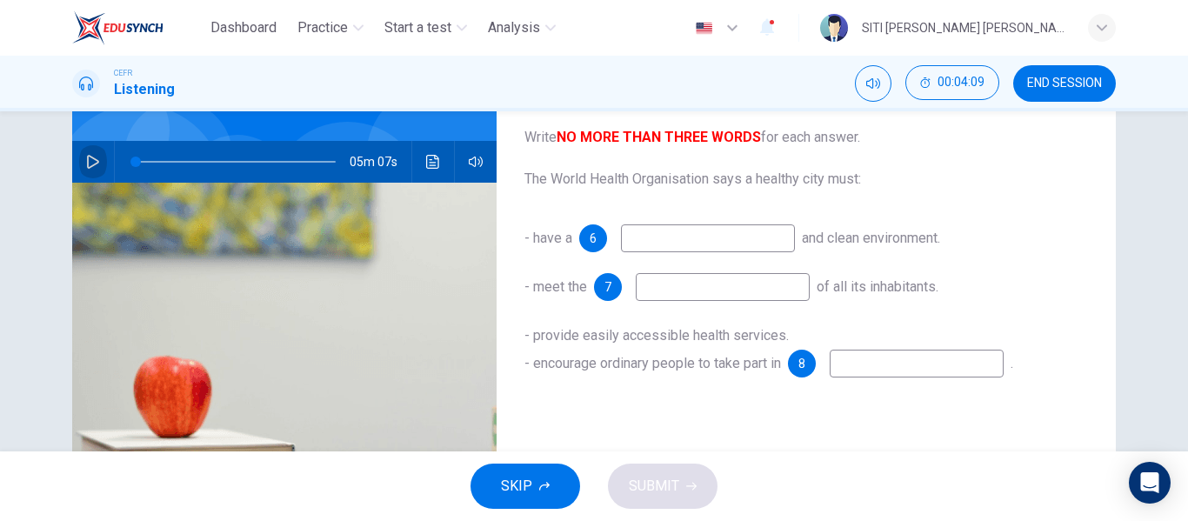
click at [88, 162] on icon "button" at bounding box center [93, 162] width 14 height 14
type input "1"
click at [658, 244] on input at bounding box center [708, 238] width 174 height 28
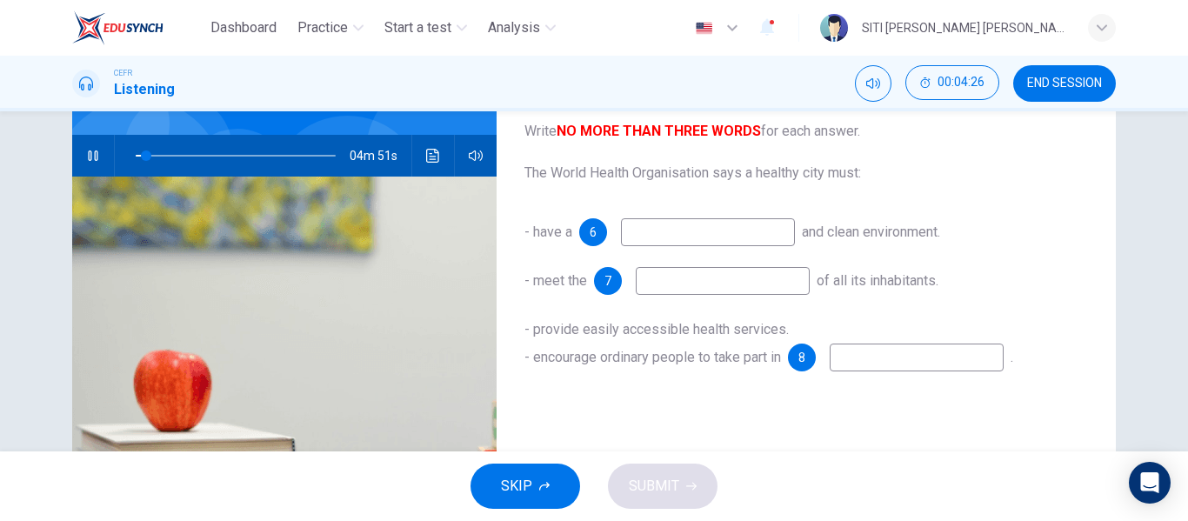
scroll to position [152, 0]
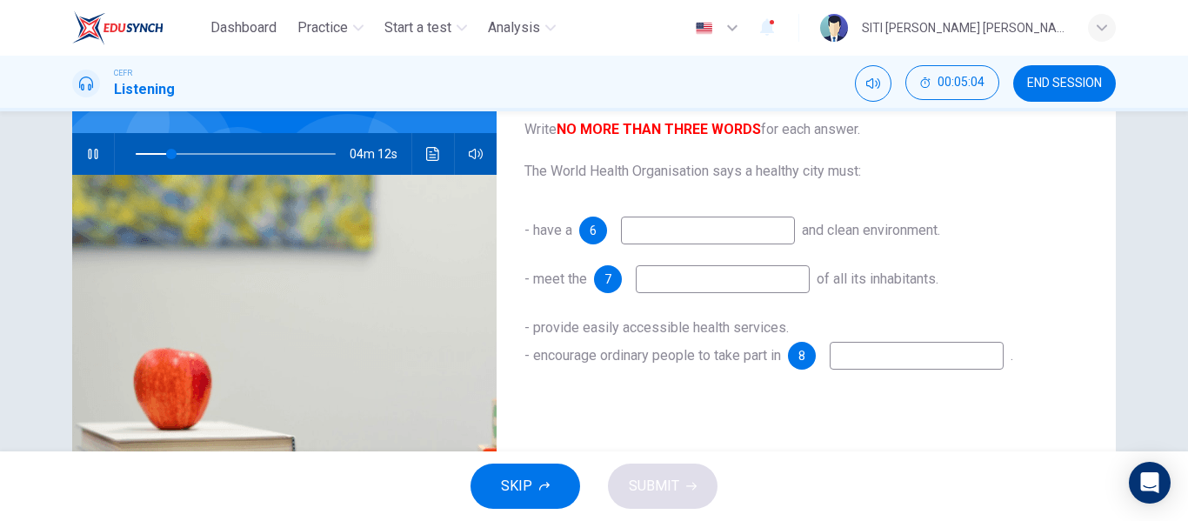
click at [668, 286] on input at bounding box center [723, 279] width 174 height 28
click at [156, 149] on span at bounding box center [160, 154] width 10 height 10
click at [714, 238] on input at bounding box center [708, 231] width 174 height 28
type input "14"
type input "safe"
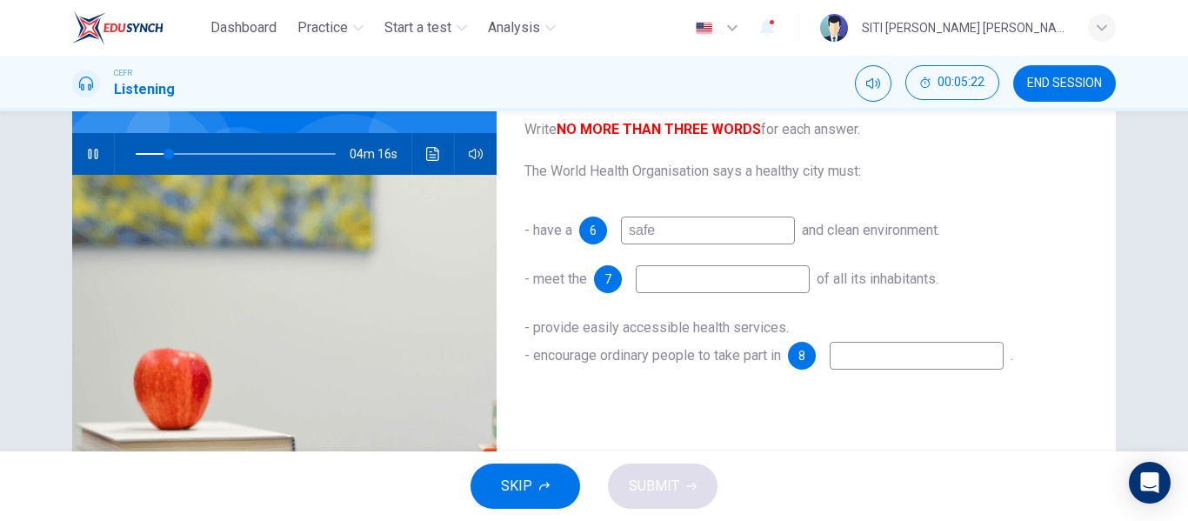
type input "17"
type input "safe"
click at [724, 279] on input at bounding box center [723, 279] width 174 height 28
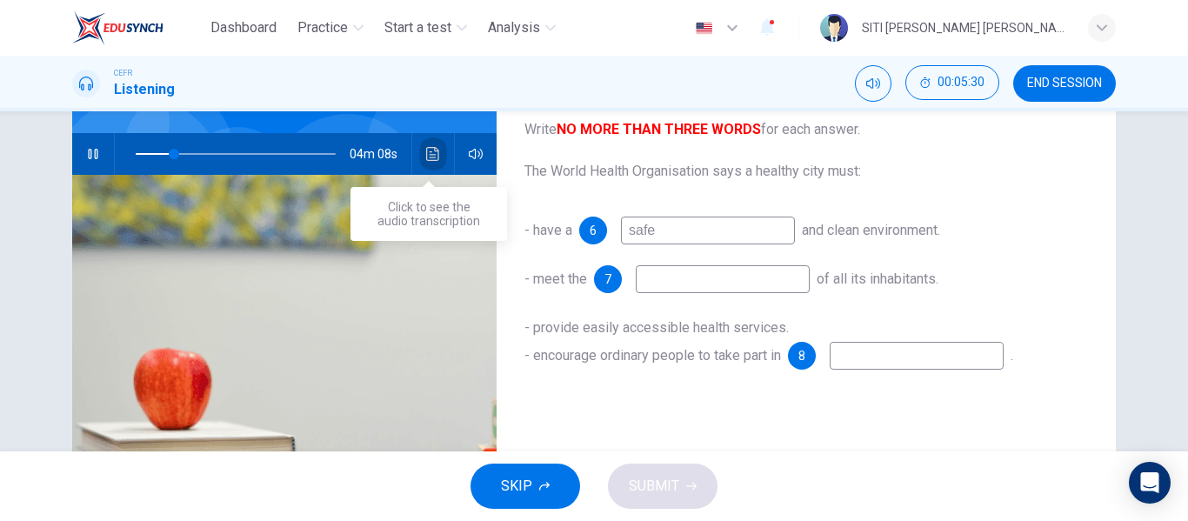
click at [439, 159] on button "Click to see the audio transcription" at bounding box center [433, 154] width 28 height 42
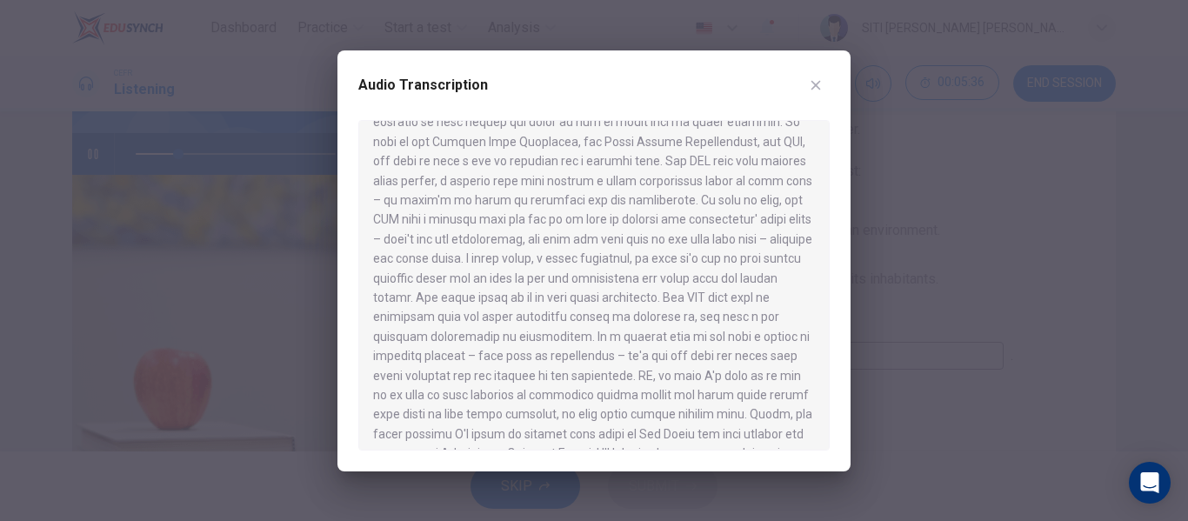
scroll to position [121, 0]
click at [822, 72] on button "button" at bounding box center [816, 85] width 28 height 28
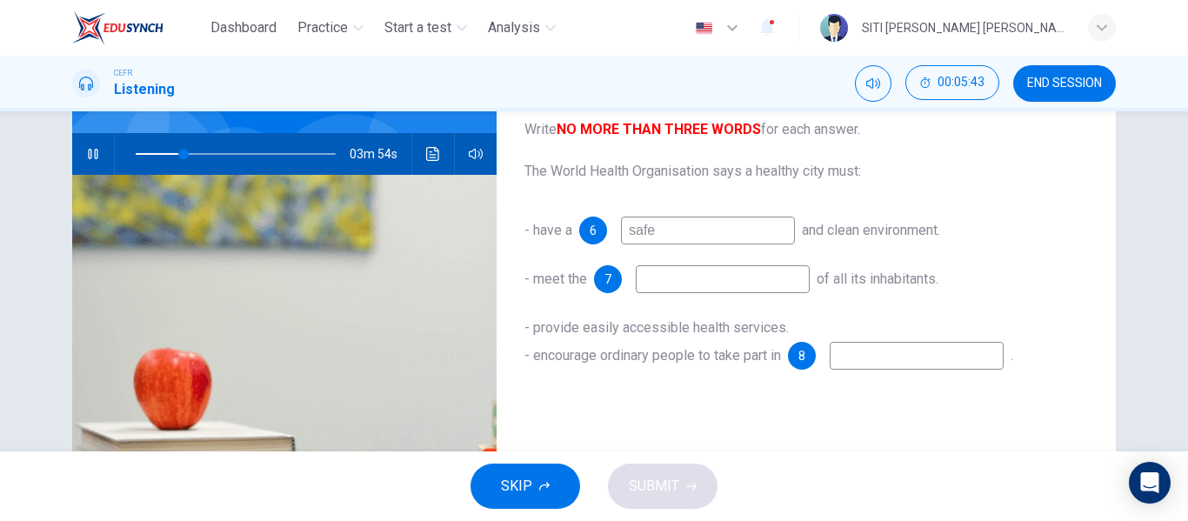
click at [765, 288] on input at bounding box center [723, 279] width 174 height 28
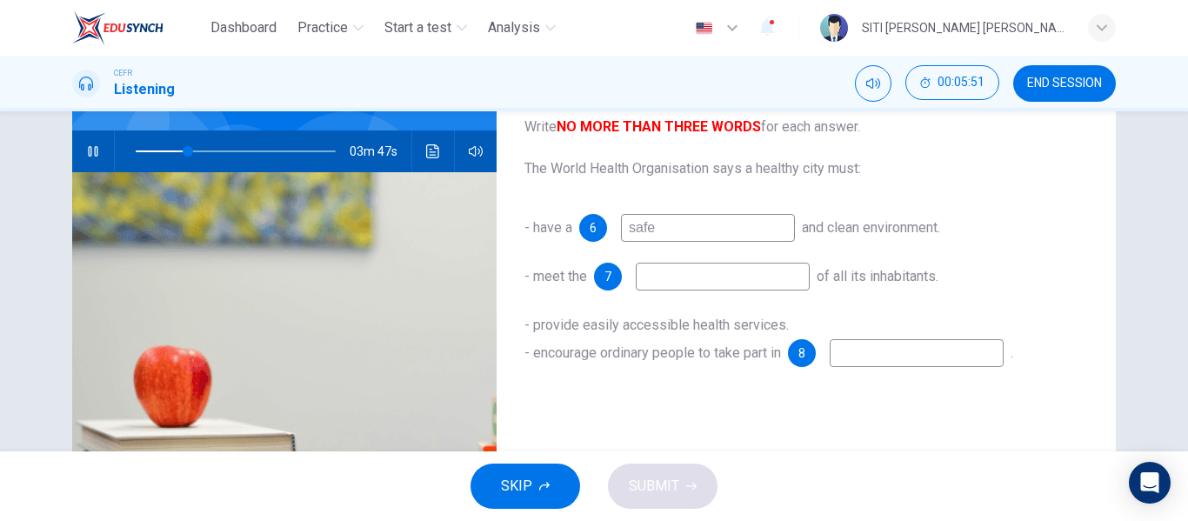
scroll to position [157, 0]
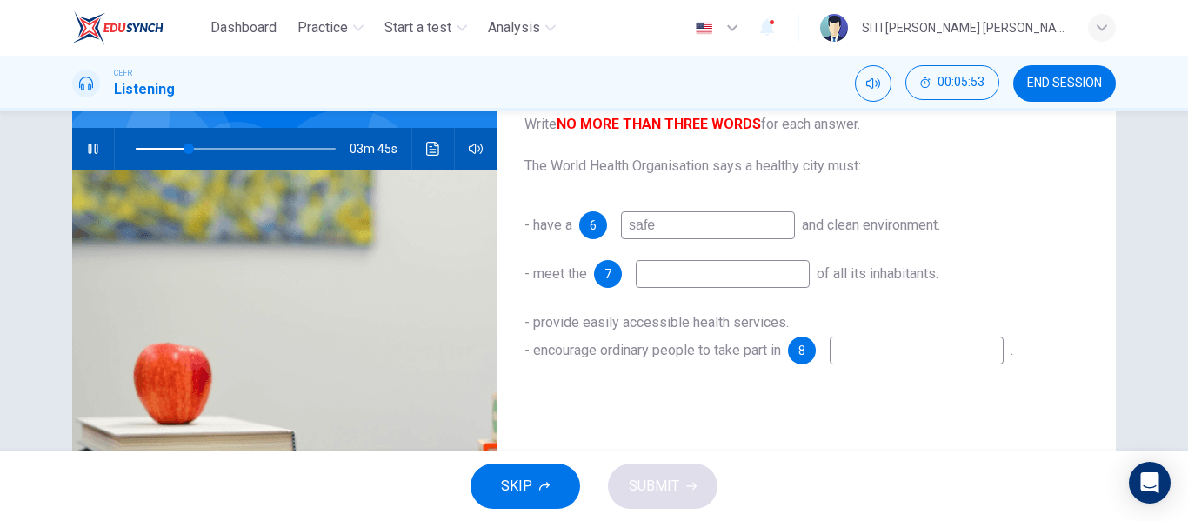
click at [549, 491] on icon "button" at bounding box center [544, 486] width 10 height 10
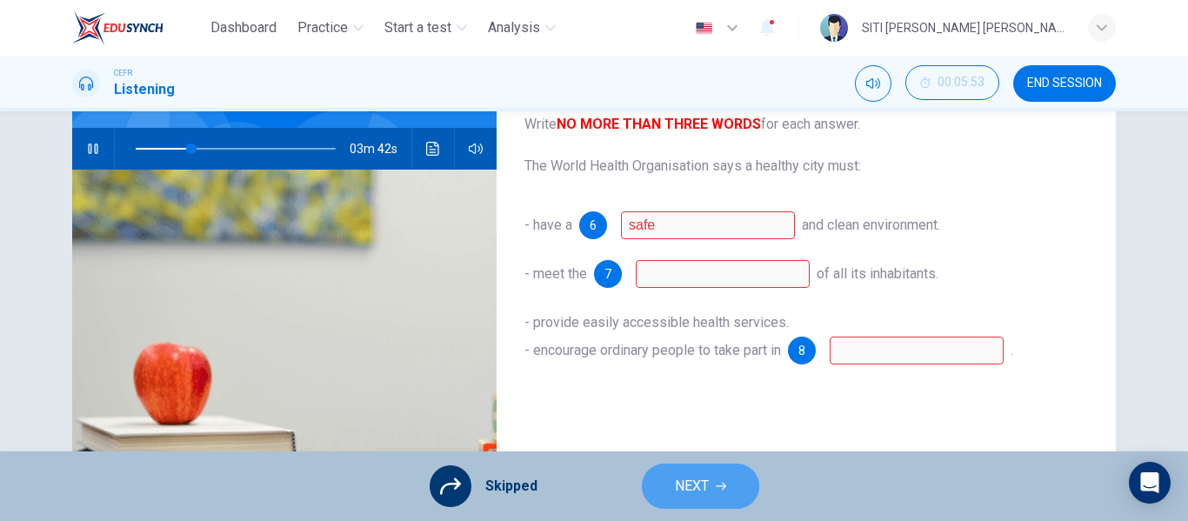
click at [696, 506] on button "NEXT" at bounding box center [700, 486] width 117 height 45
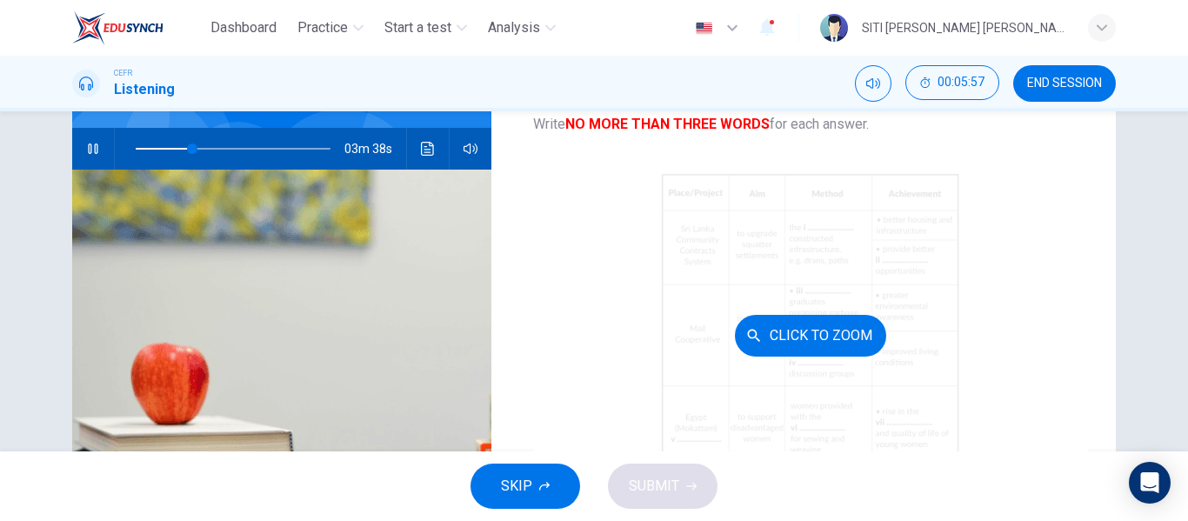
type input "29"
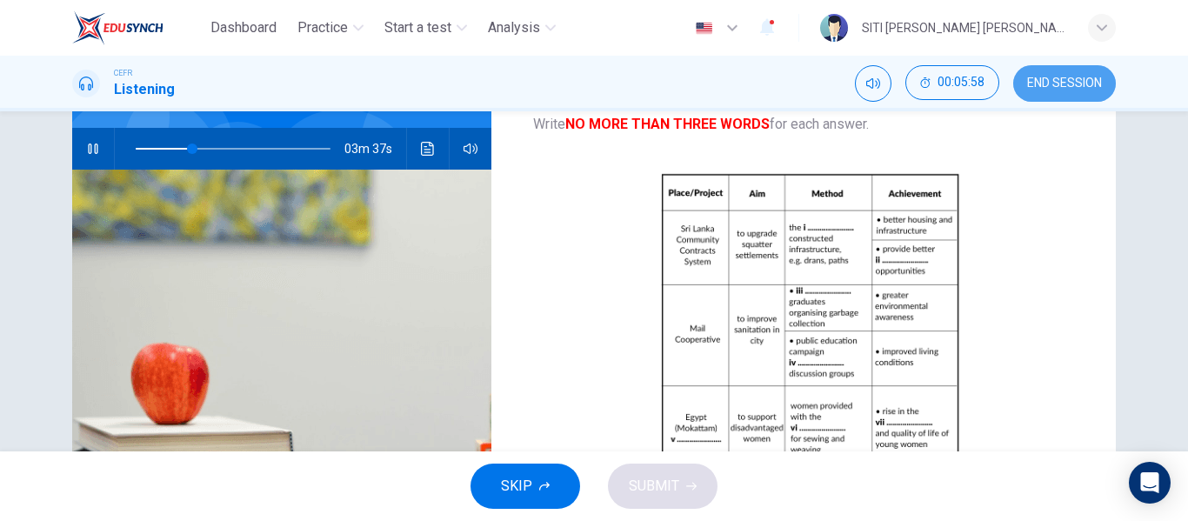
click at [1044, 87] on span "END SESSION" at bounding box center [1064, 84] width 75 height 14
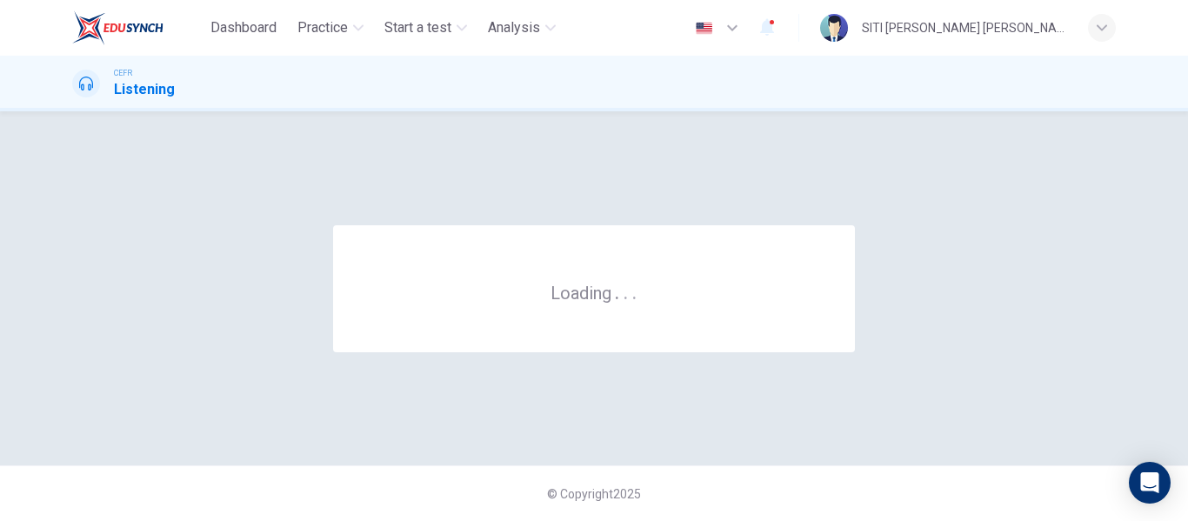
scroll to position [0, 0]
